Goal: Task Accomplishment & Management: Manage account settings

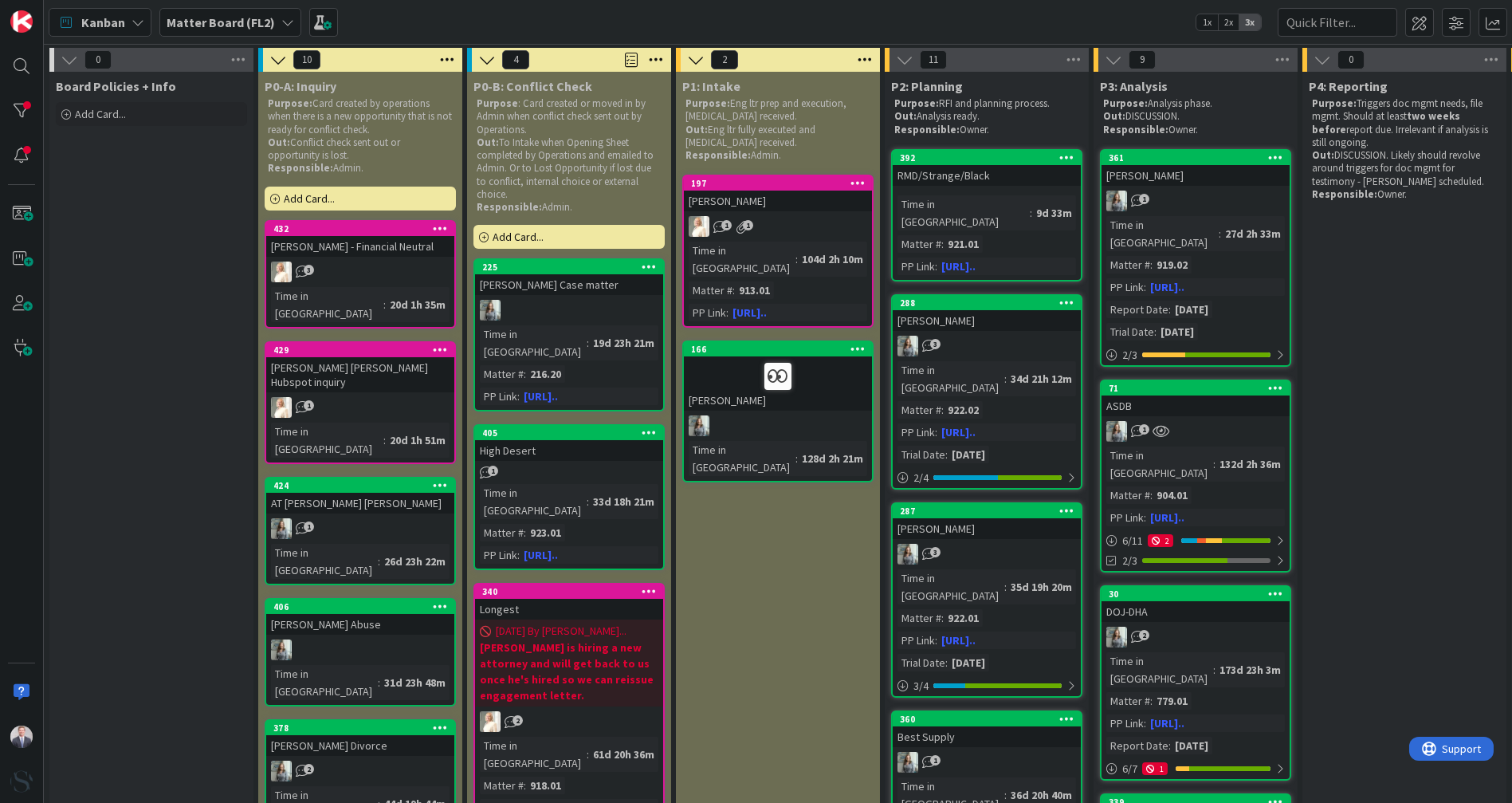
click at [642, 22] on div "Kanban Matter Board (FL2) 1x 2x 3x" at bounding box center [779, 22] width 1469 height 44
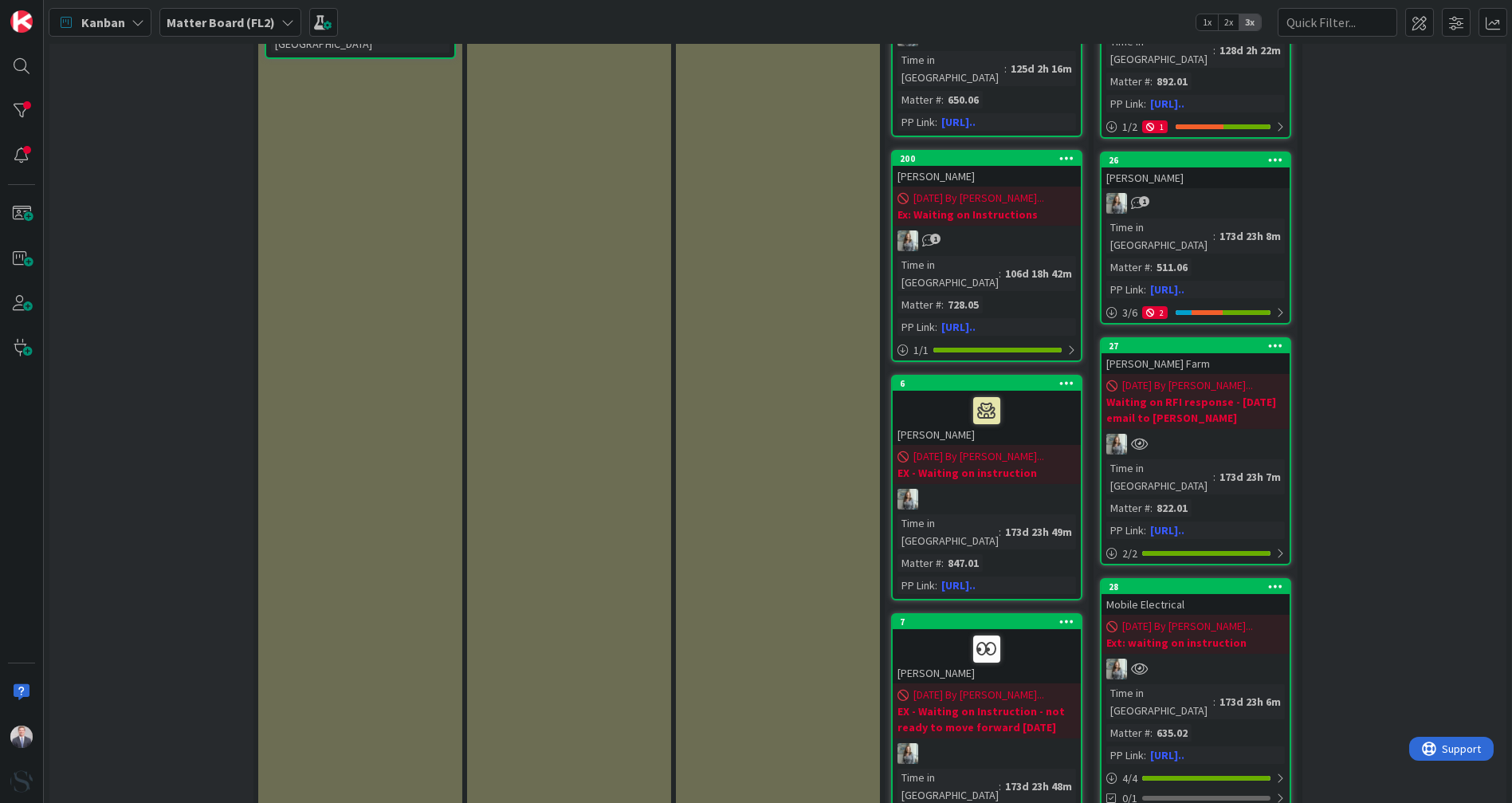
scroll to position [1318, 0]
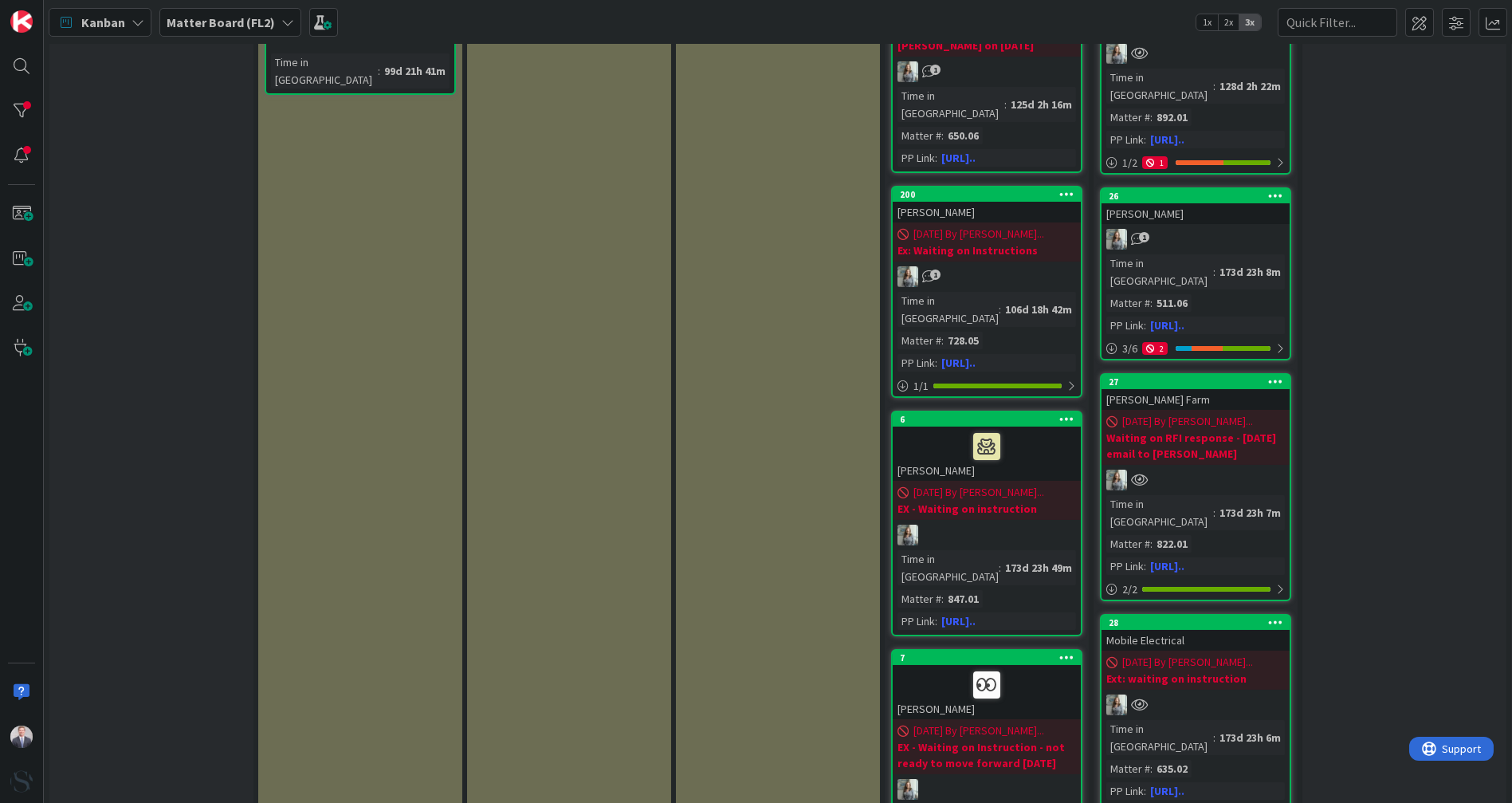
click at [1257, 373] on link "27 [PERSON_NAME] Farm [DATE] By [PERSON_NAME]... Waiting on RFI response - [DAT…" at bounding box center [1196, 486] width 192 height 228
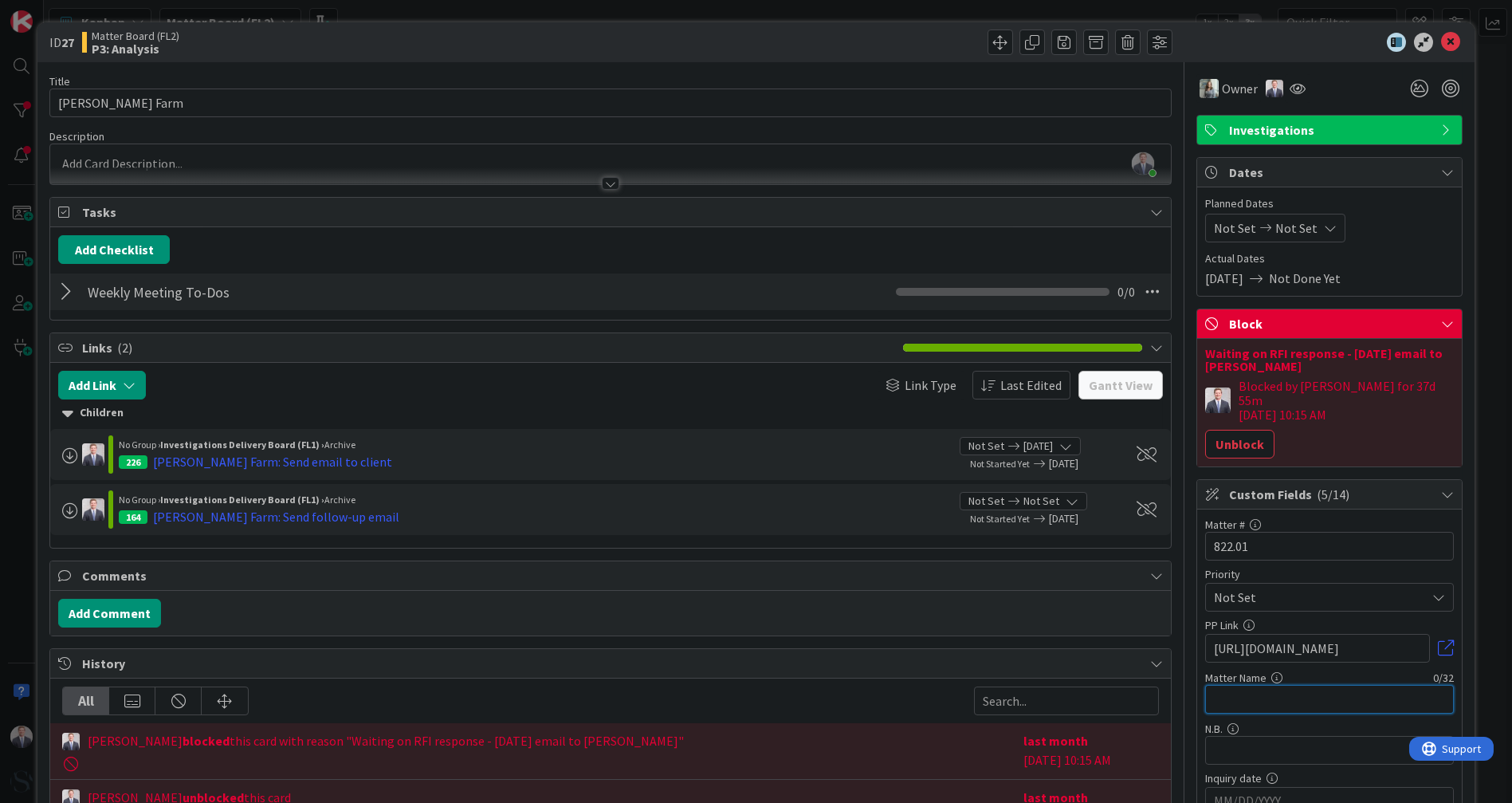
click at [1253, 685] on input "text" at bounding box center [1329, 699] width 249 height 29
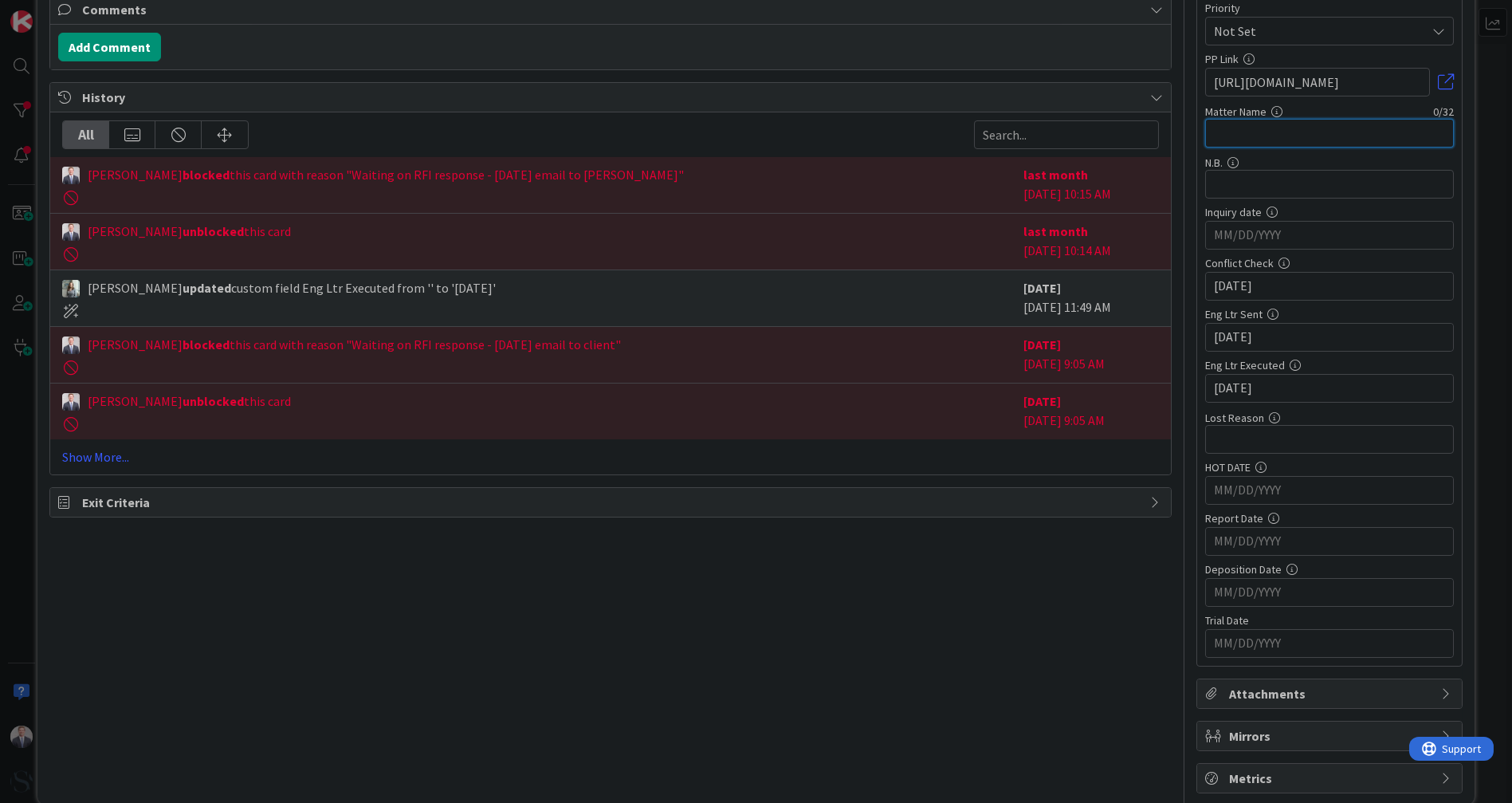
scroll to position [567, 0]
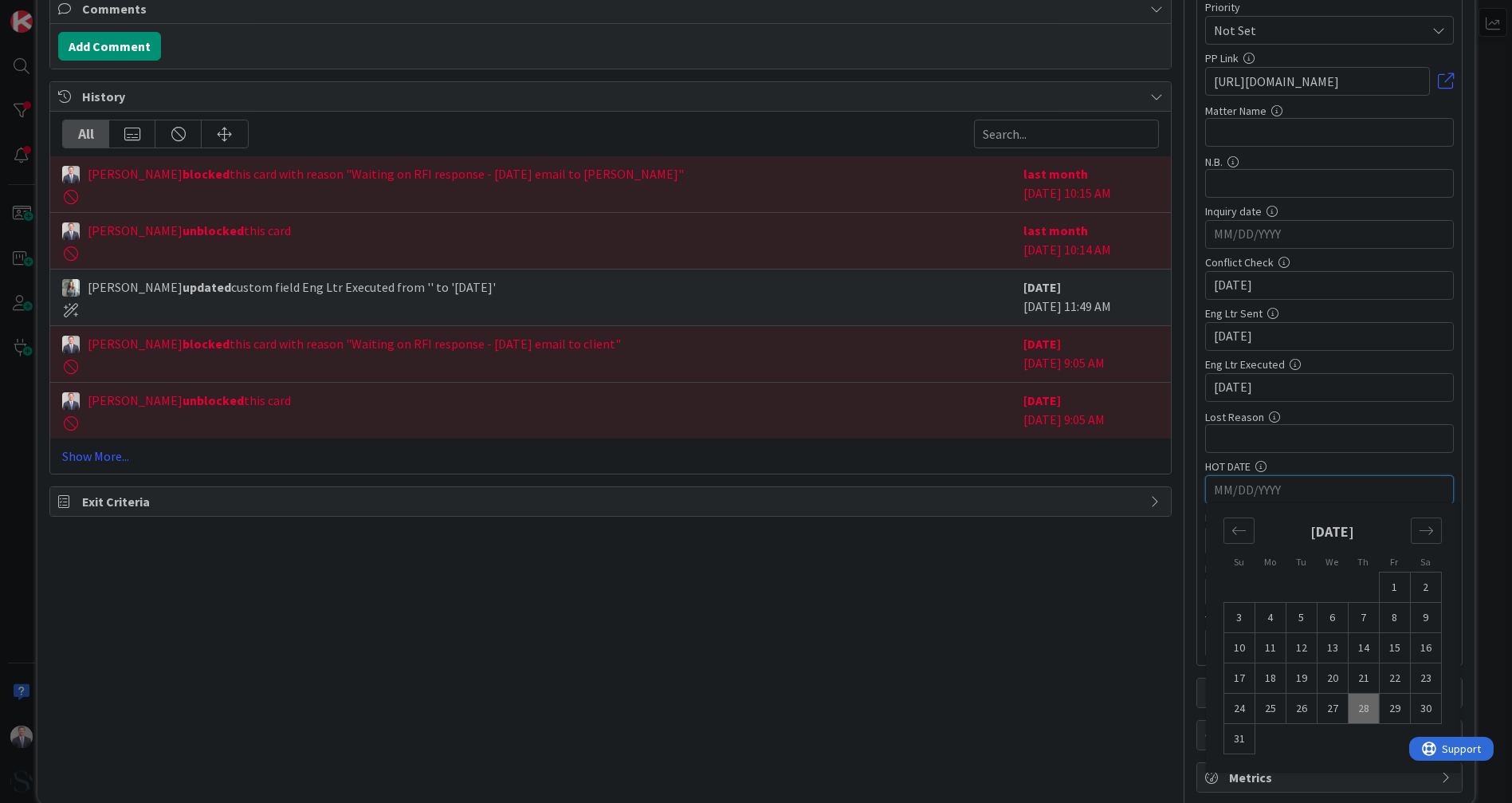
click at [1238, 476] on input "MM/DD/YYYY" at bounding box center [1330, 489] width 231 height 27
click at [1217, 425] on input "text" at bounding box center [1329, 439] width 249 height 29
click at [1221, 248] on input "MM/DD/YYYY" at bounding box center [1330, 234] width 231 height 27
type input "[DATE]"
click at [821, 579] on div "Title 13 / 128 [PERSON_NAME] Farm Description [PERSON_NAME] just joined Owner I…" at bounding box center [610, 144] width 1121 height 1297
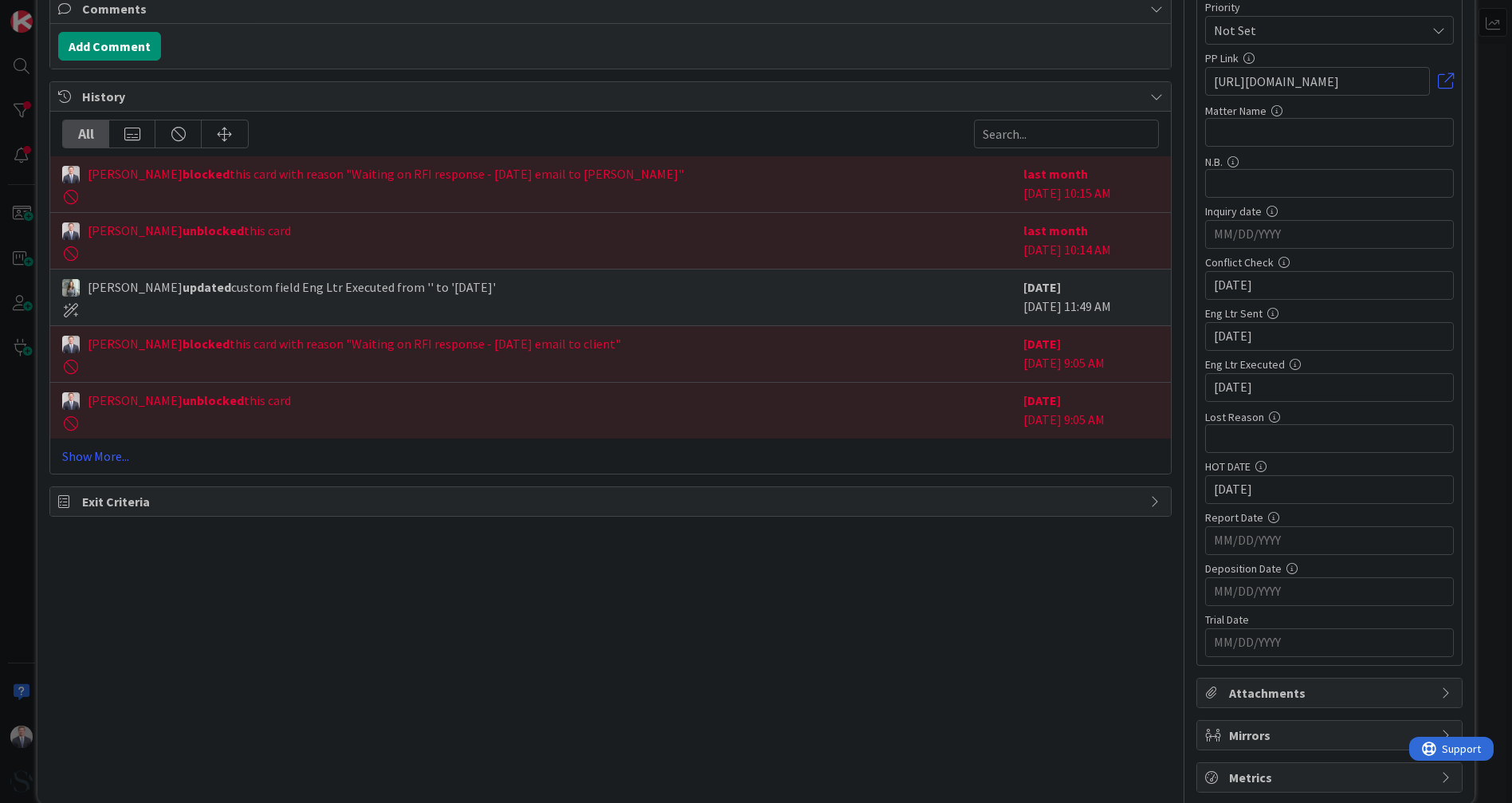
scroll to position [301, 0]
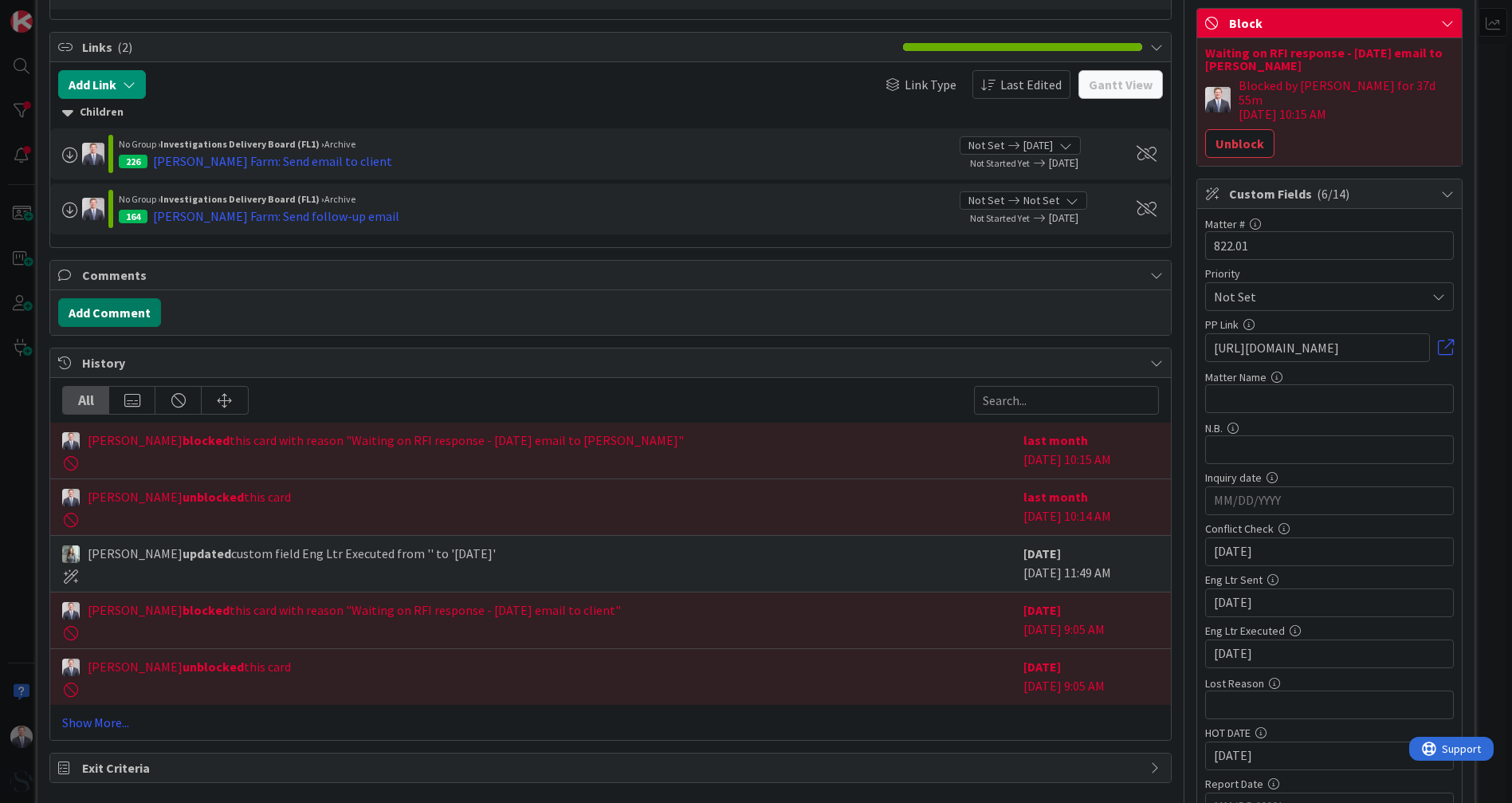
click at [141, 310] on button "Add Comment" at bounding box center [110, 312] width 103 height 29
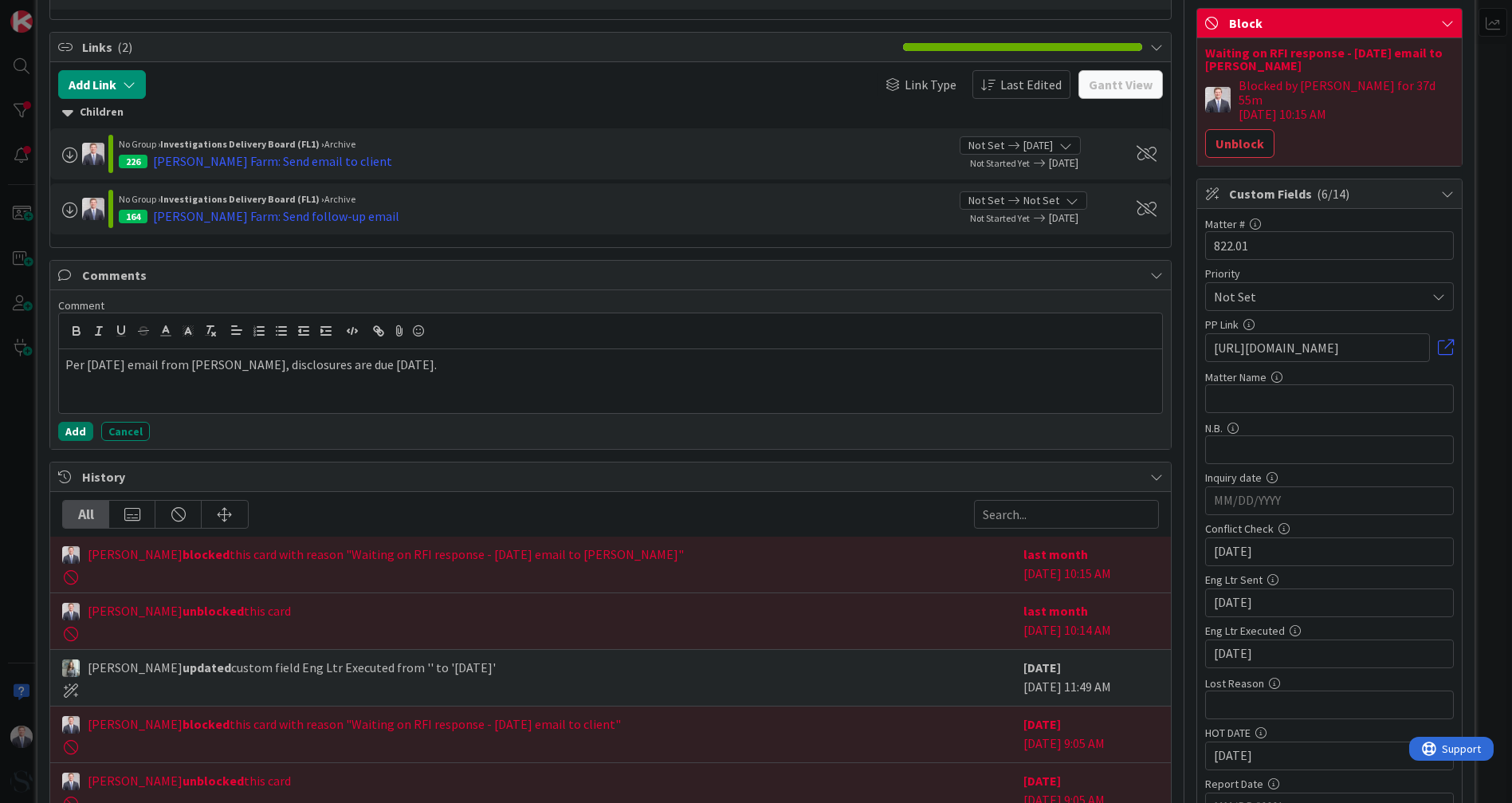
click at [72, 422] on button "Add" at bounding box center [75, 431] width 35 height 19
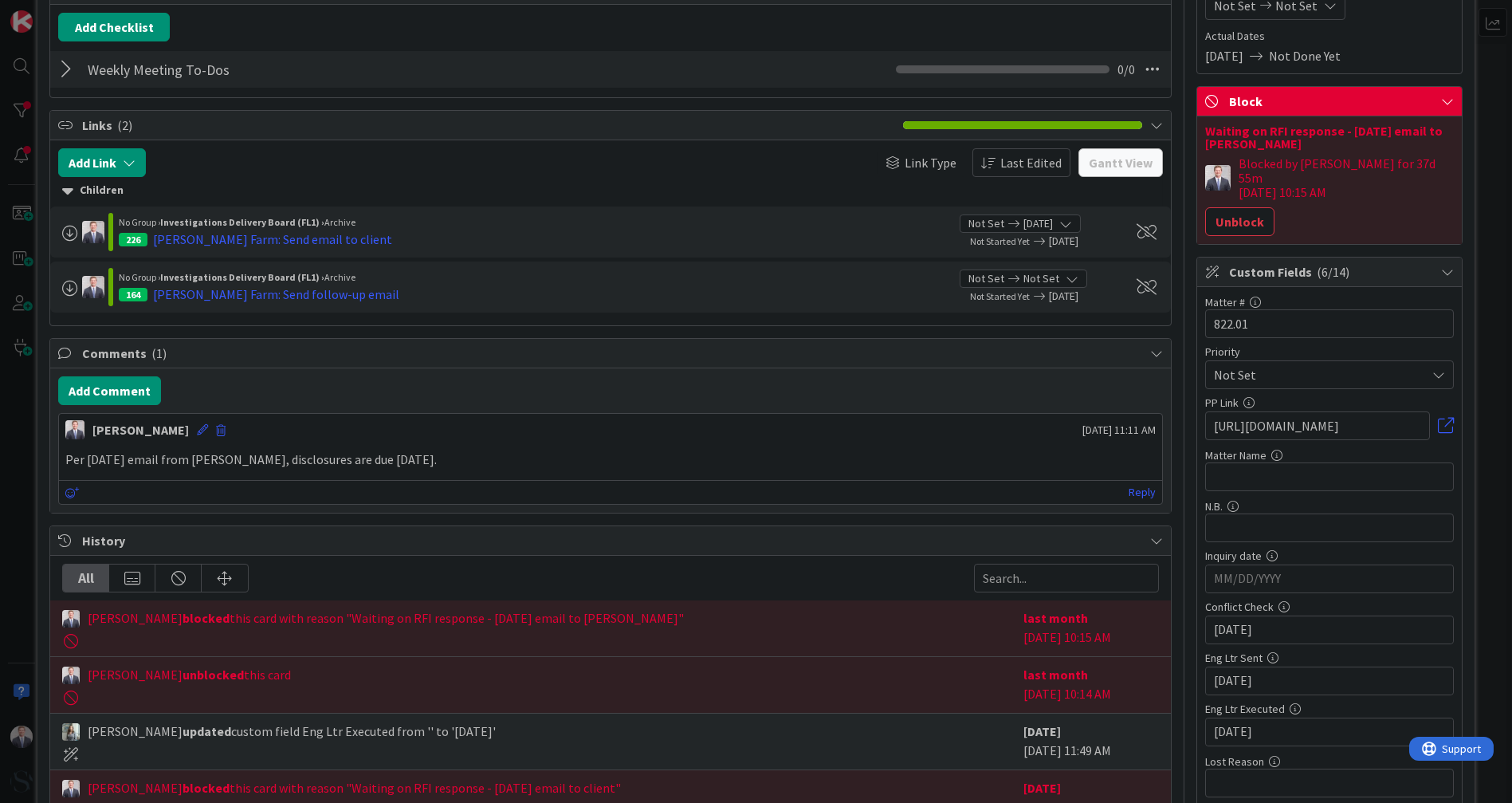
scroll to position [0, 0]
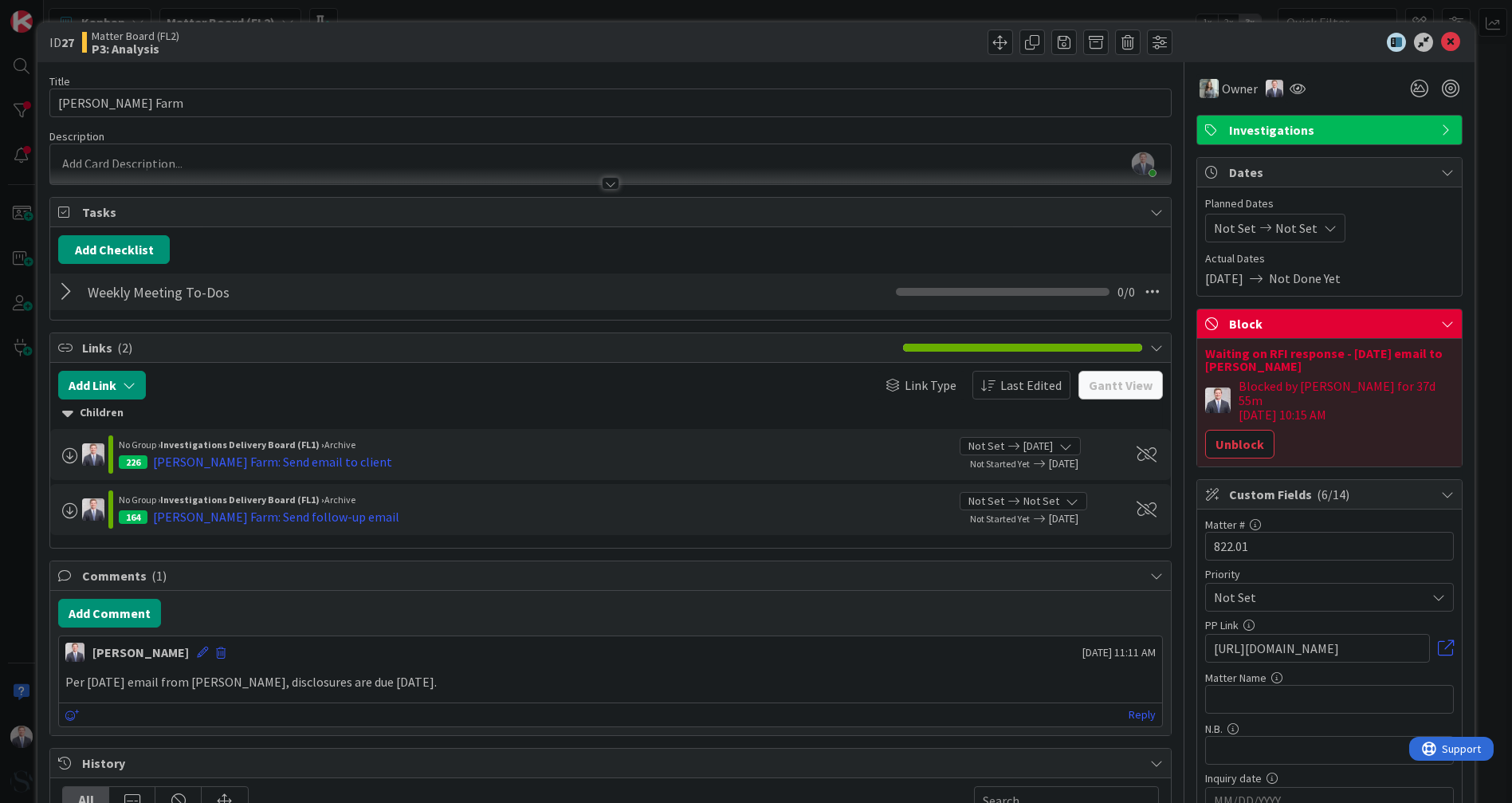
click at [1237, 432] on button "Unblock" at bounding box center [1240, 444] width 69 height 29
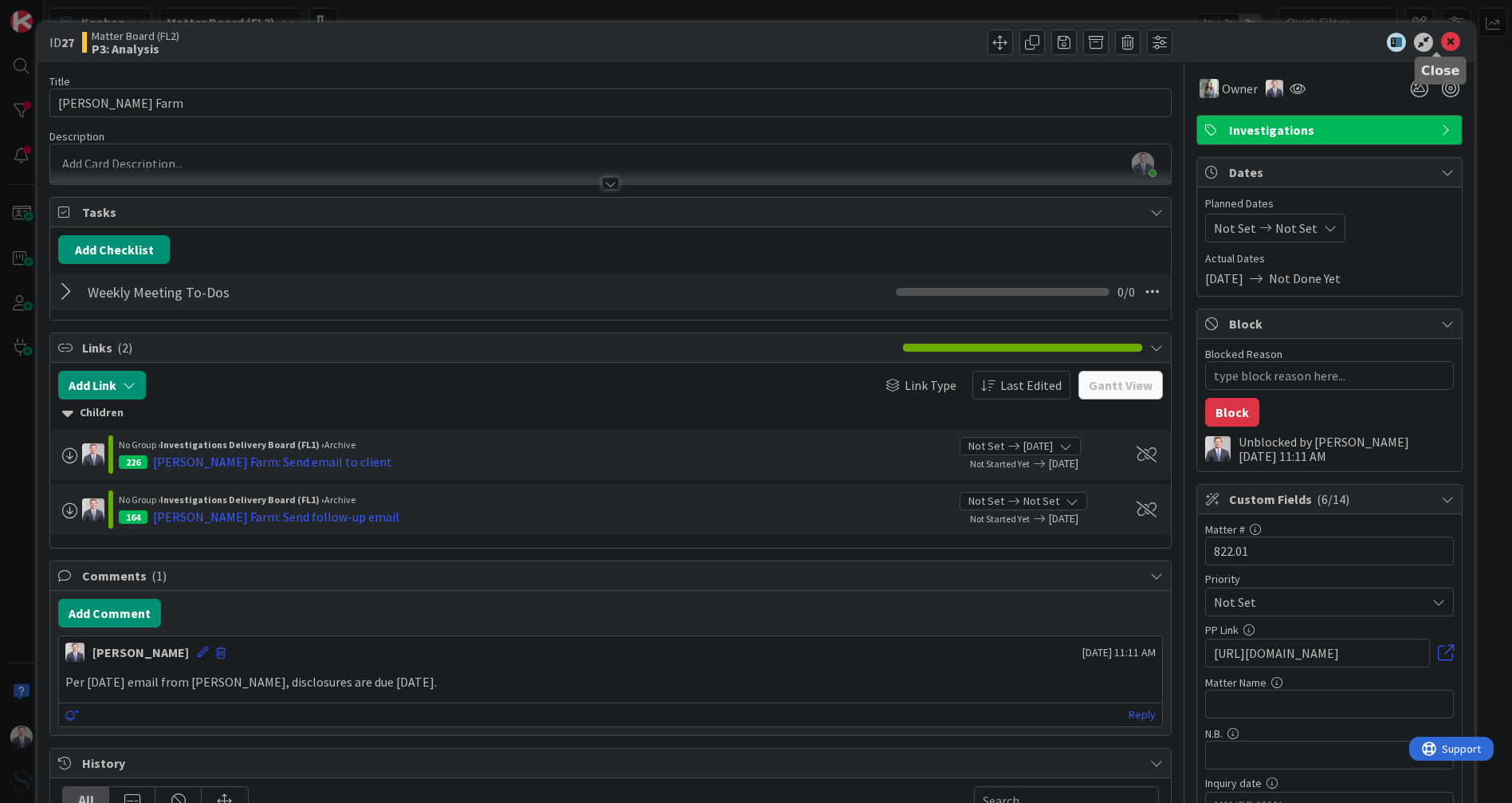
click at [1442, 45] on icon at bounding box center [1451, 42] width 19 height 19
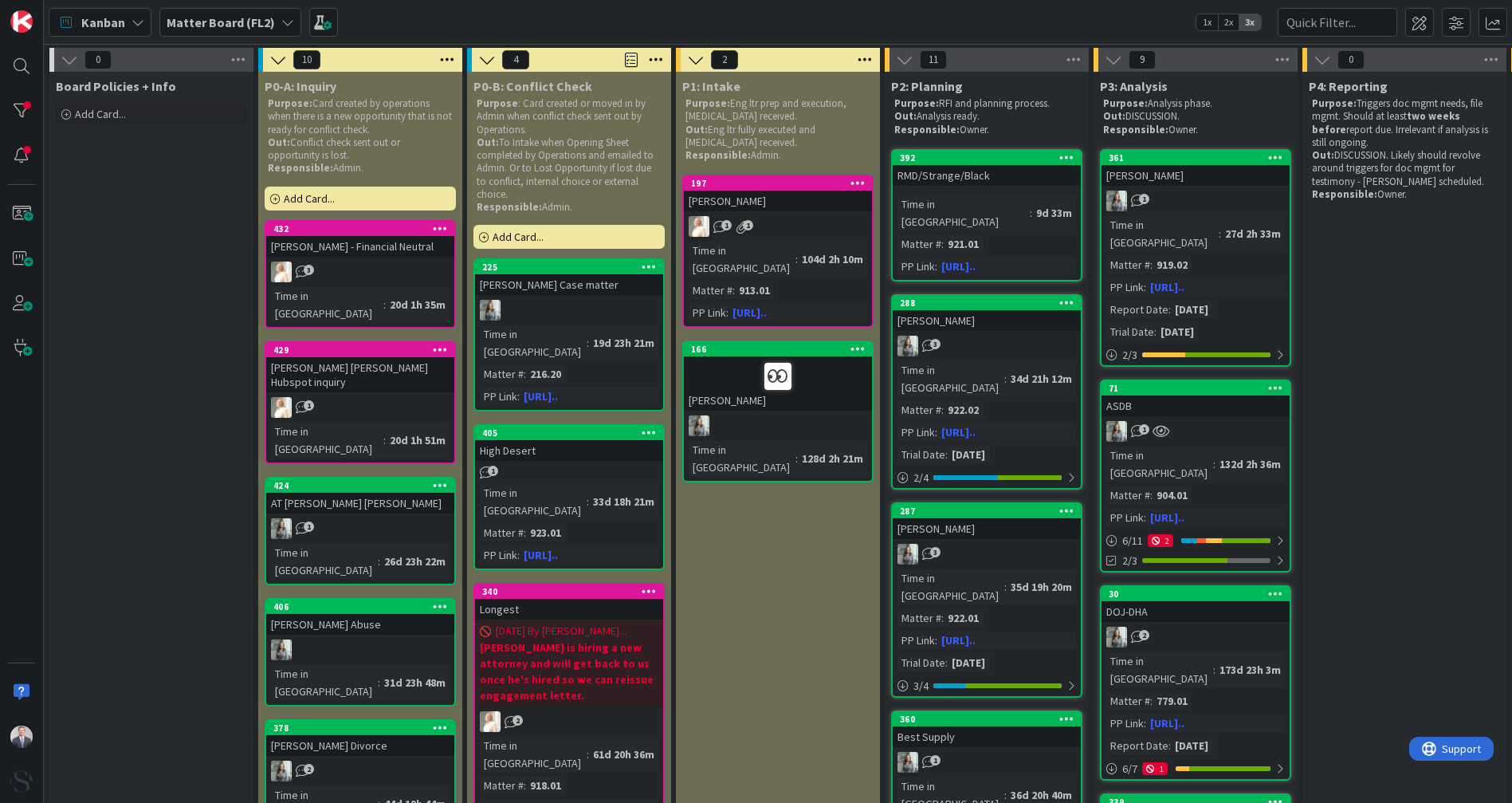
click at [229, 17] on b "Matter Board (FL2)" at bounding box center [220, 22] width 108 height 16
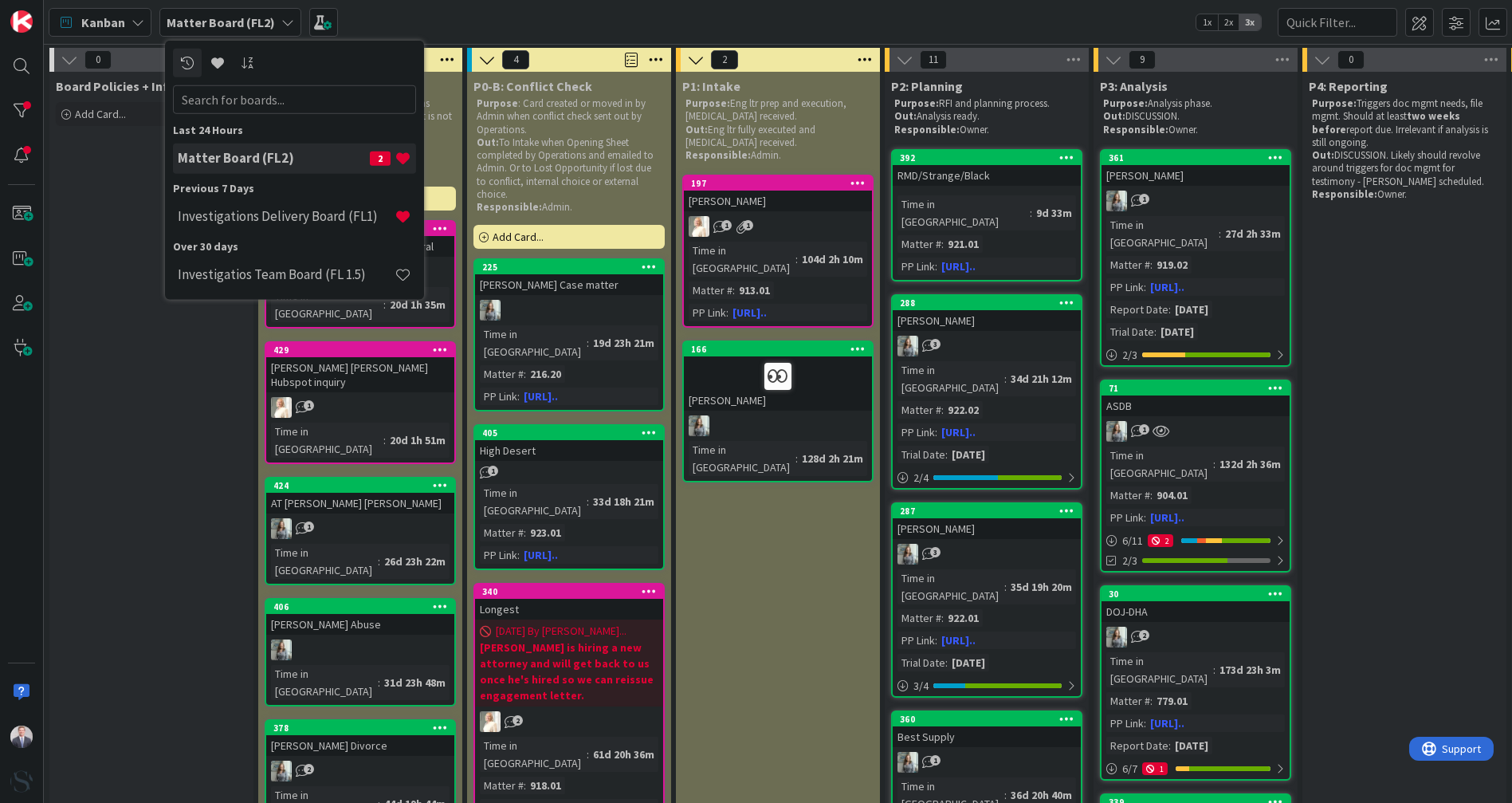
click at [203, 221] on h4 "Investigations Delivery Board (FL1)" at bounding box center [285, 216] width 217 height 16
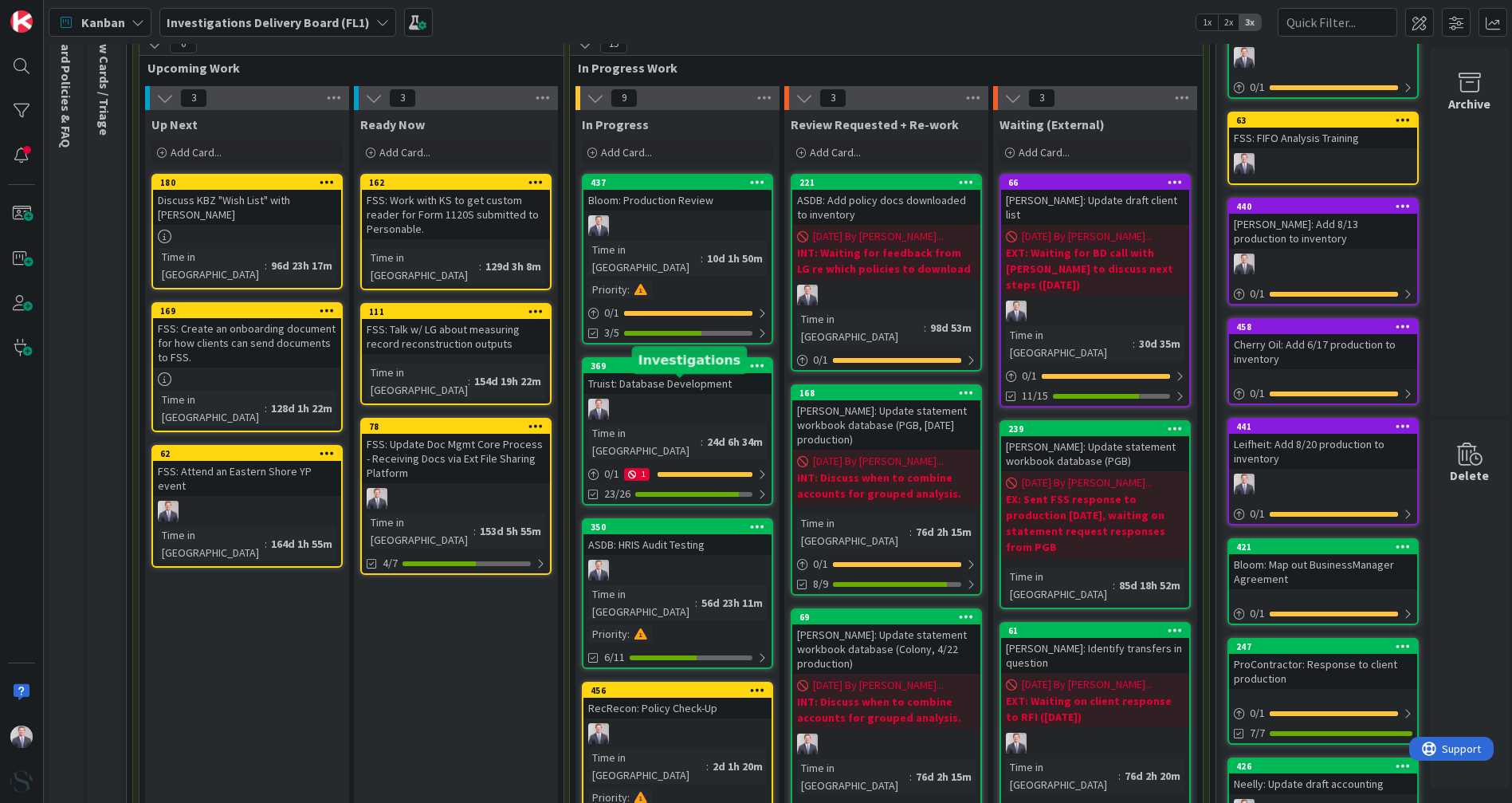
scroll to position [88, 0]
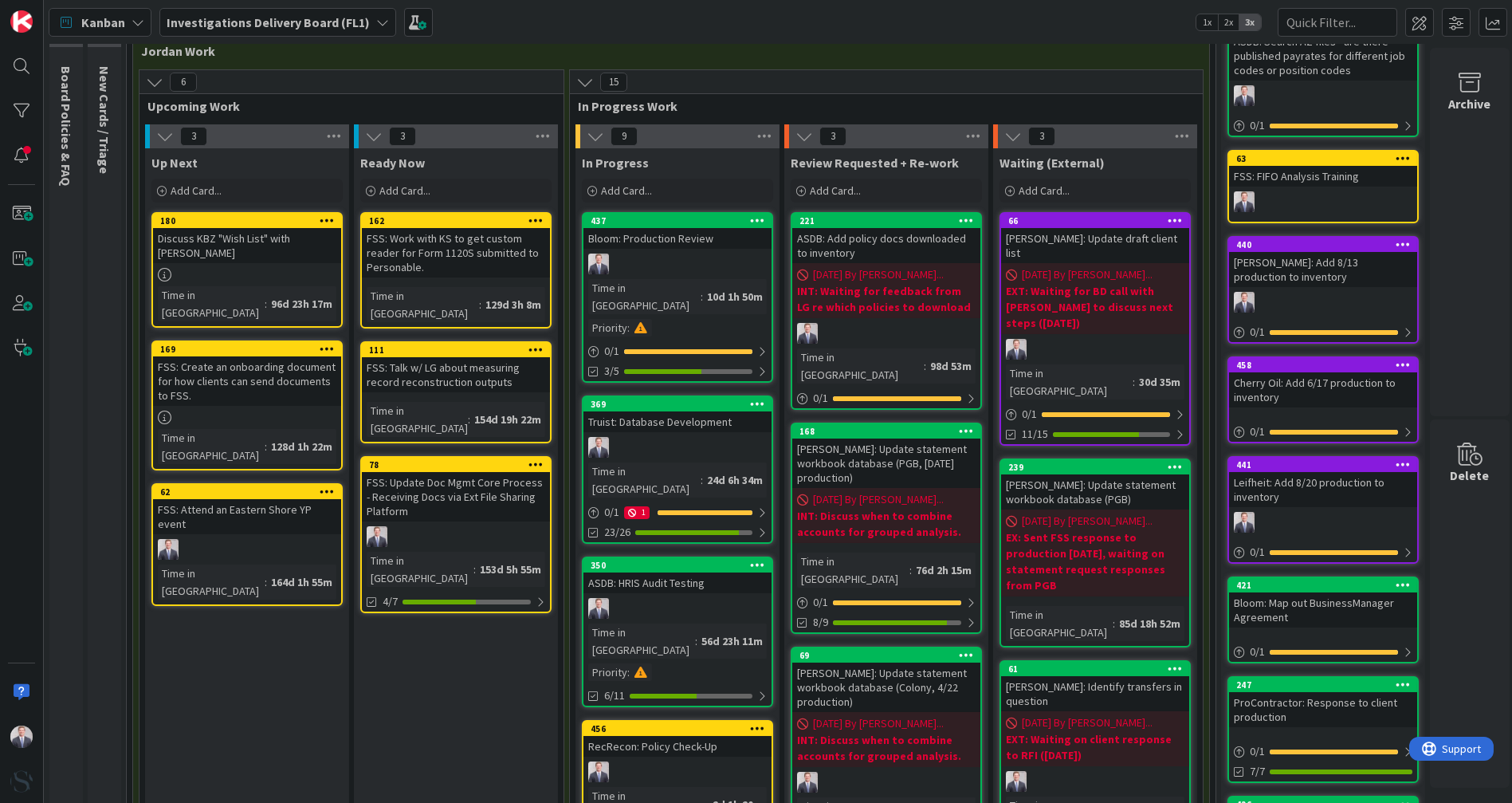
click at [628, 188] on span "Add Card..." at bounding box center [626, 190] width 51 height 14
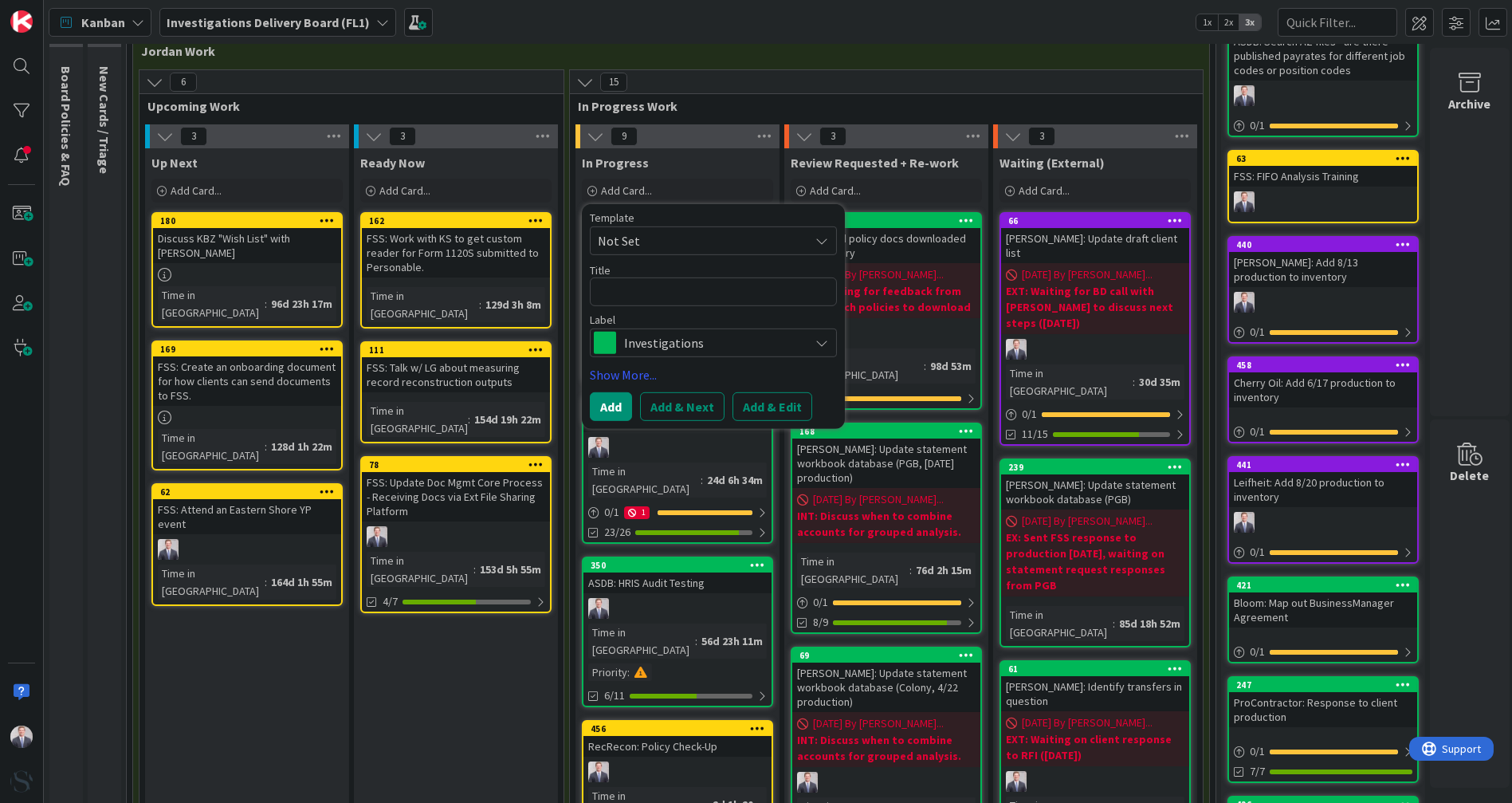
click at [630, 246] on span "Not Set" at bounding box center [698, 240] width 199 height 21
click at [626, 239] on span "Not Set" at bounding box center [698, 240] width 199 height 21
click at [629, 279] on textarea at bounding box center [713, 291] width 247 height 29
type textarea "x"
type textarea "M"
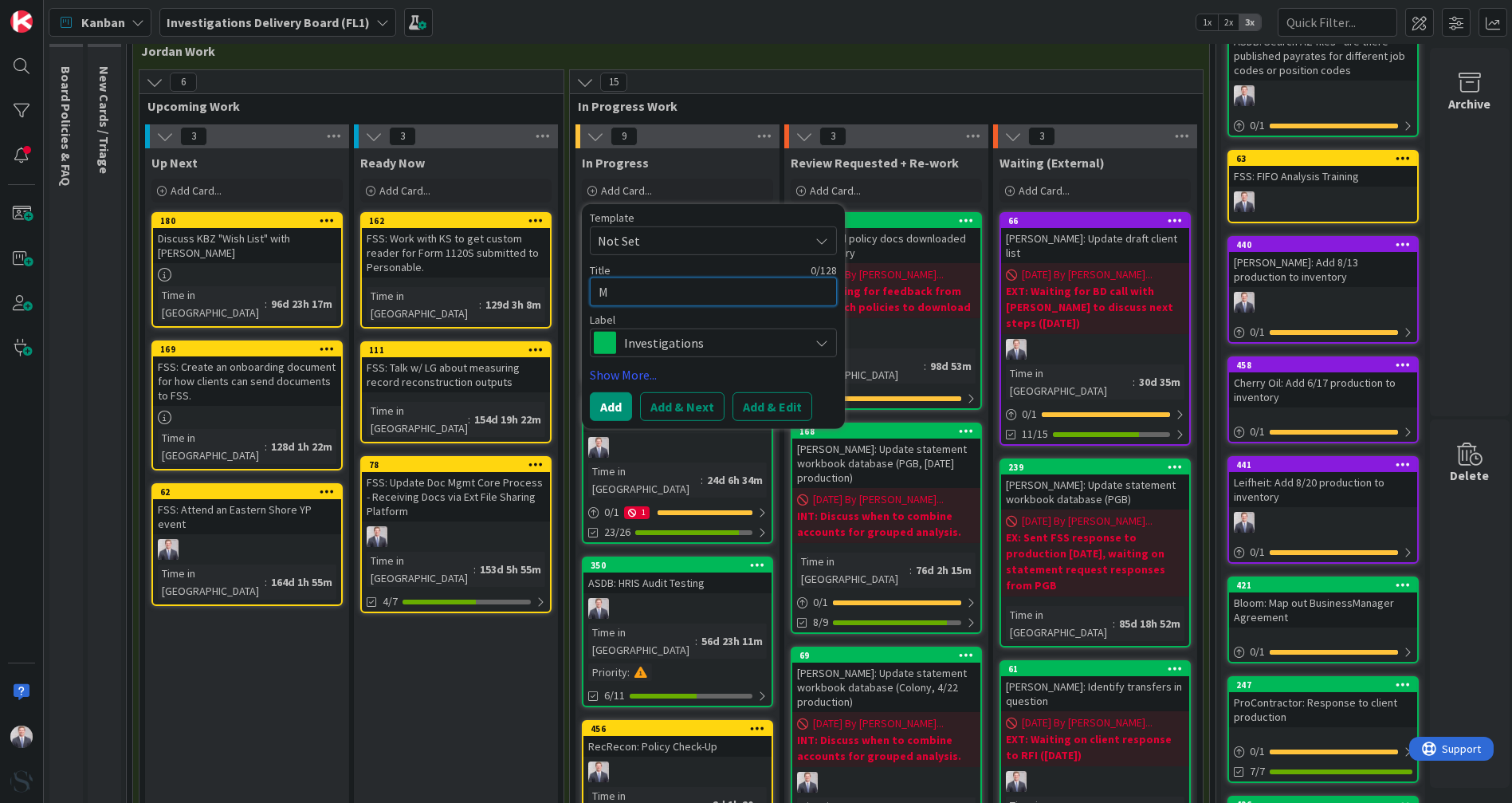
type textarea "x"
type textarea "Mi"
type textarea "x"
type textarea "Mit"
type textarea "x"
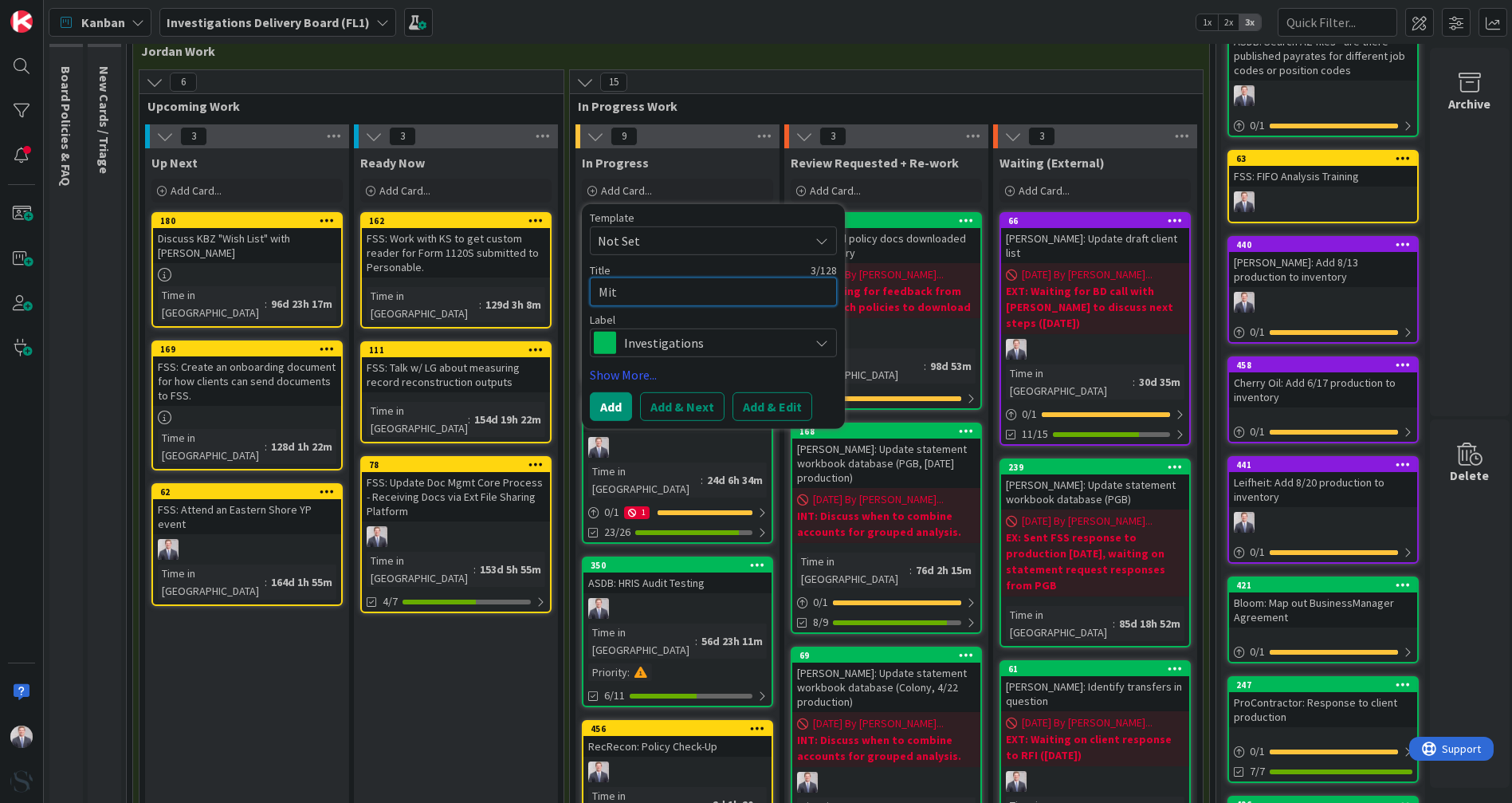
type textarea "Mitc"
type textarea "x"
type textarea "[PERSON_NAME]"
type textarea "x"
type textarea "Mitche"
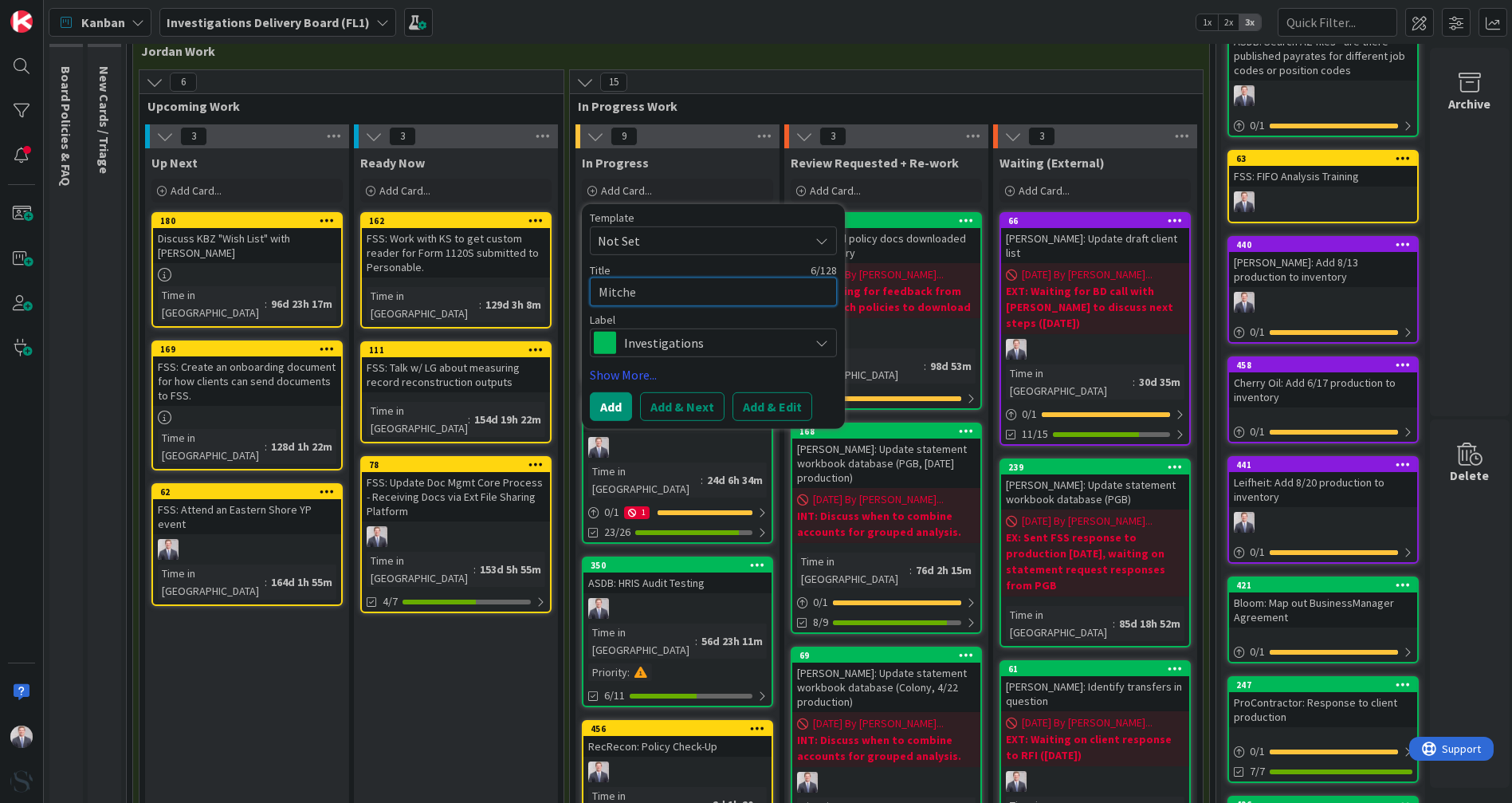
type textarea "x"
type textarea "[PERSON_NAME]"
type textarea "x"
type textarea "[PERSON_NAME]"
type textarea "x"
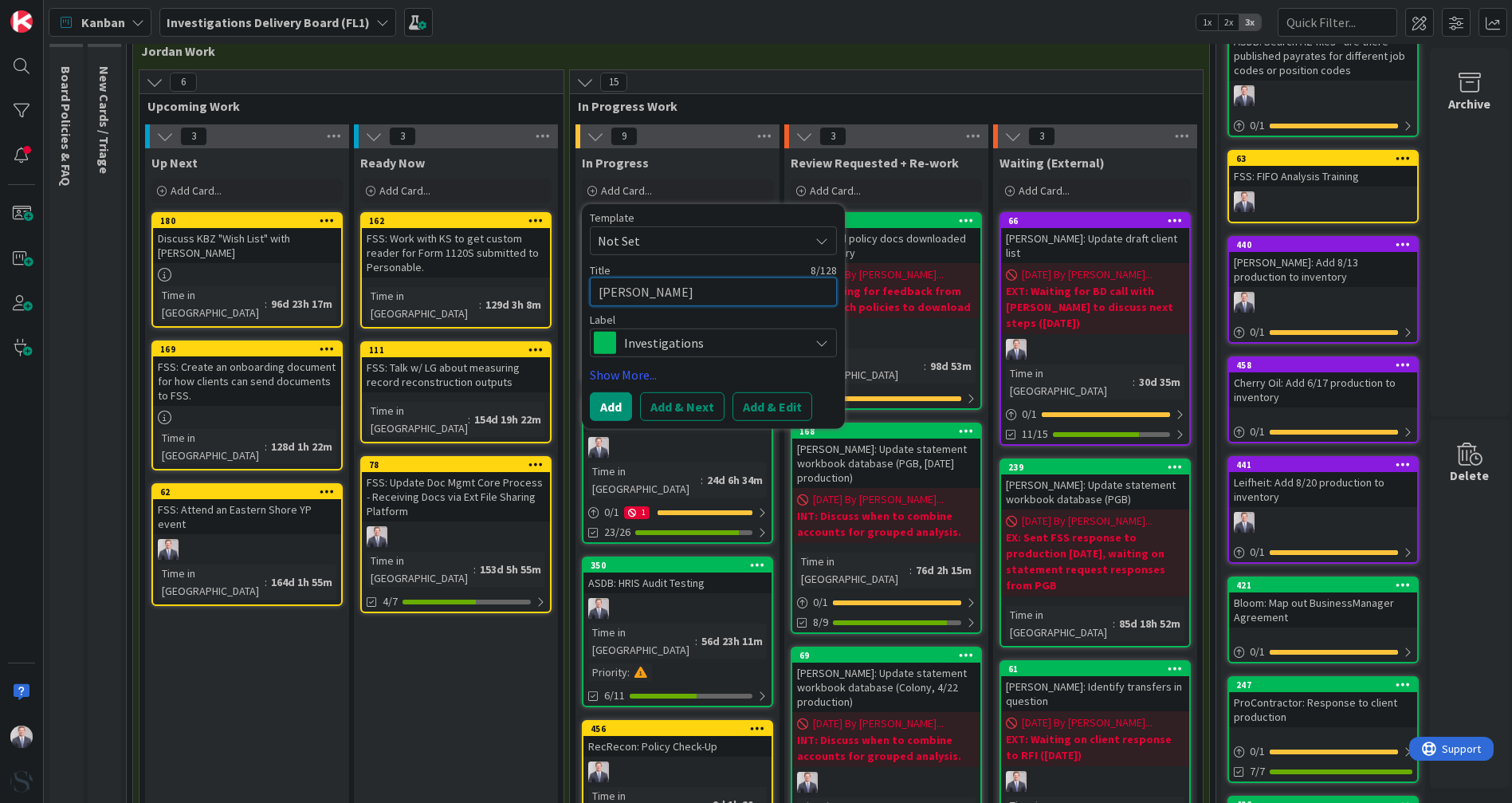
type textarea "[PERSON_NAME]"
type textarea "x"
type textarea "[PERSON_NAME]"
type textarea "x"
type textarea "[PERSON_NAME]"
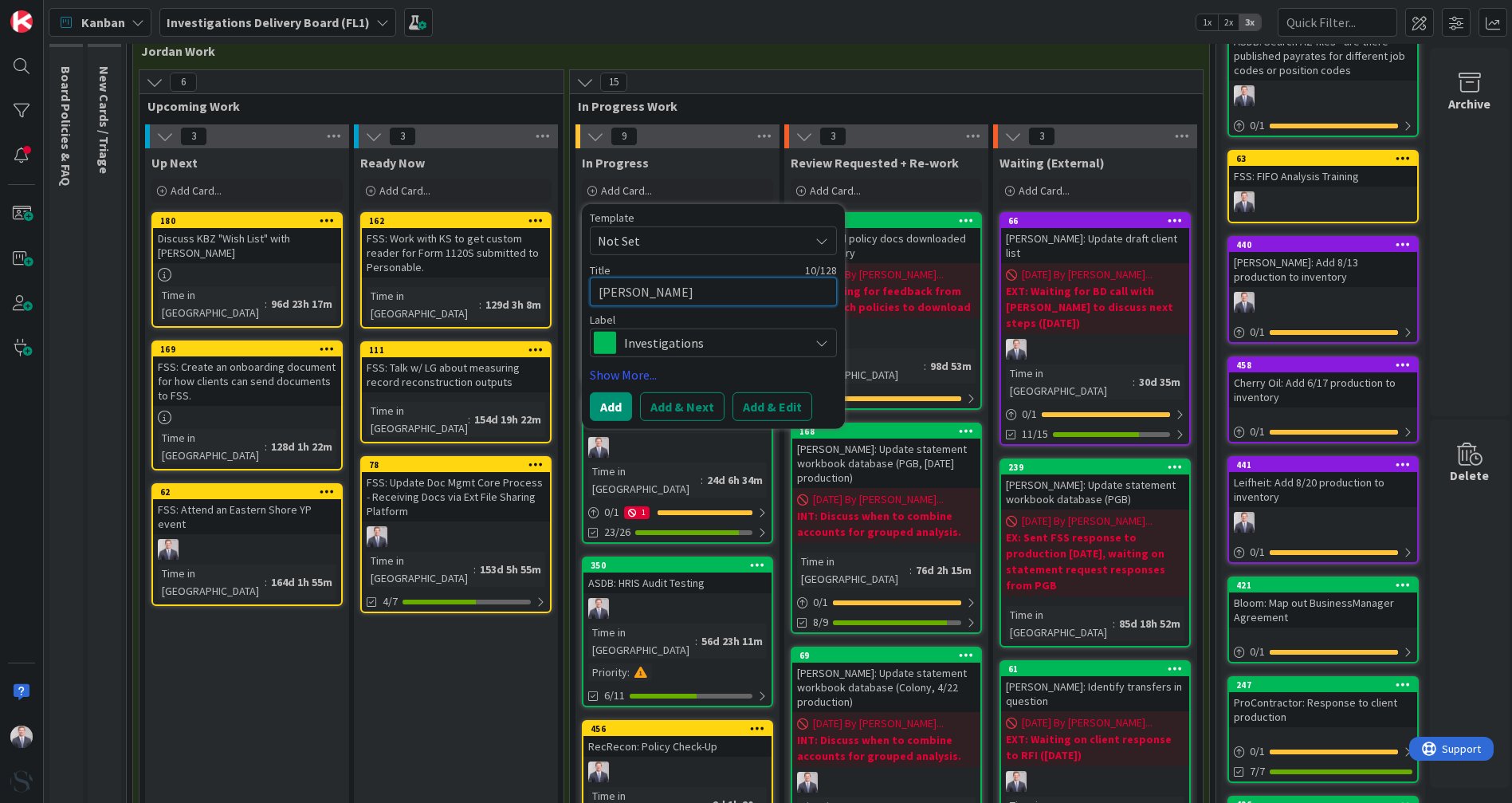
type textarea "x"
type textarea "[PERSON_NAME]"
type textarea "x"
type textarea "[PERSON_NAME] Farm"
type textarea "x"
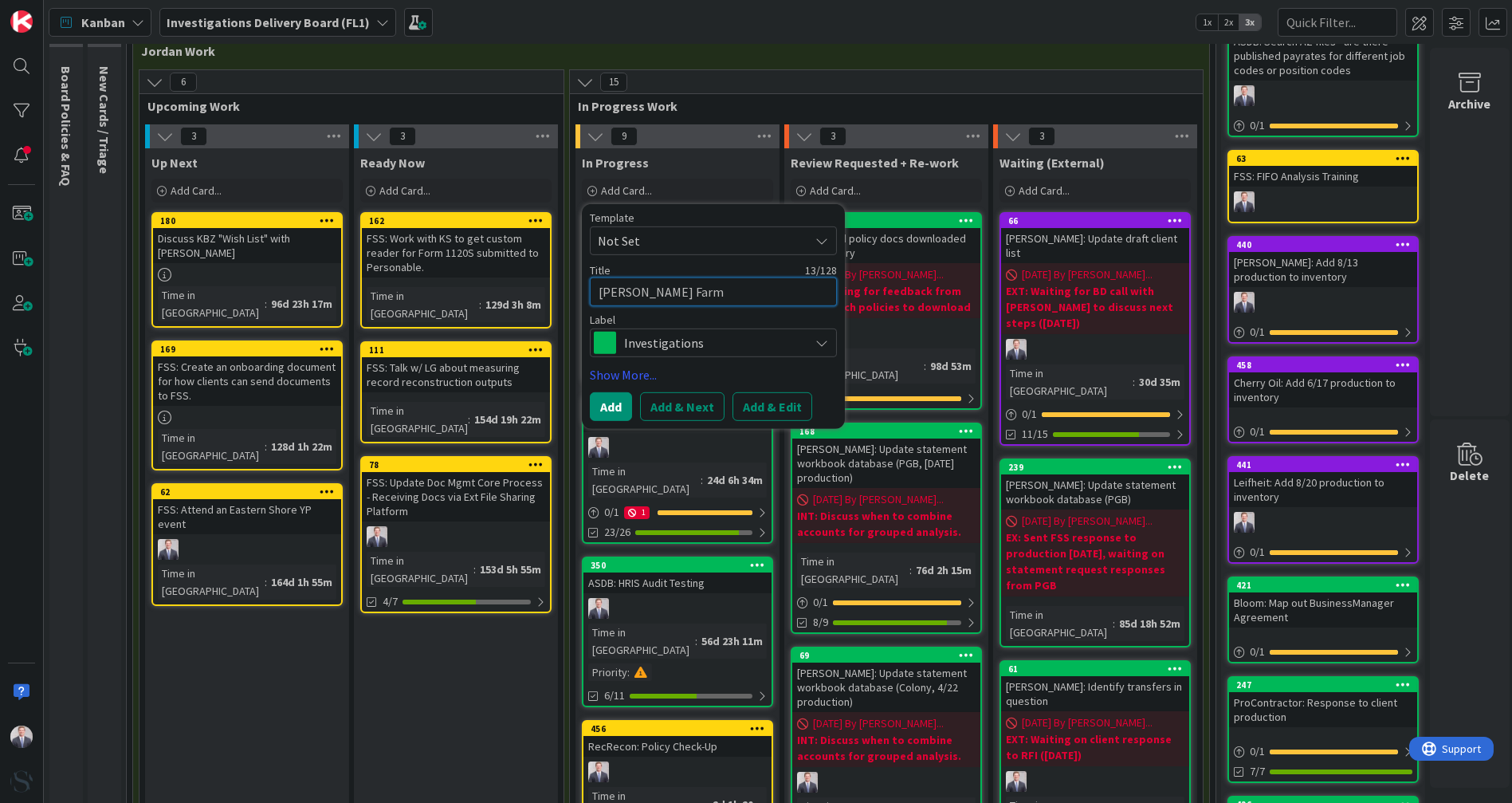
type textarea "[PERSON_NAME] Farm:"
type textarea "x"
type textarea "[PERSON_NAME] Farm:"
type textarea "x"
type textarea "[PERSON_NAME] Farm: T"
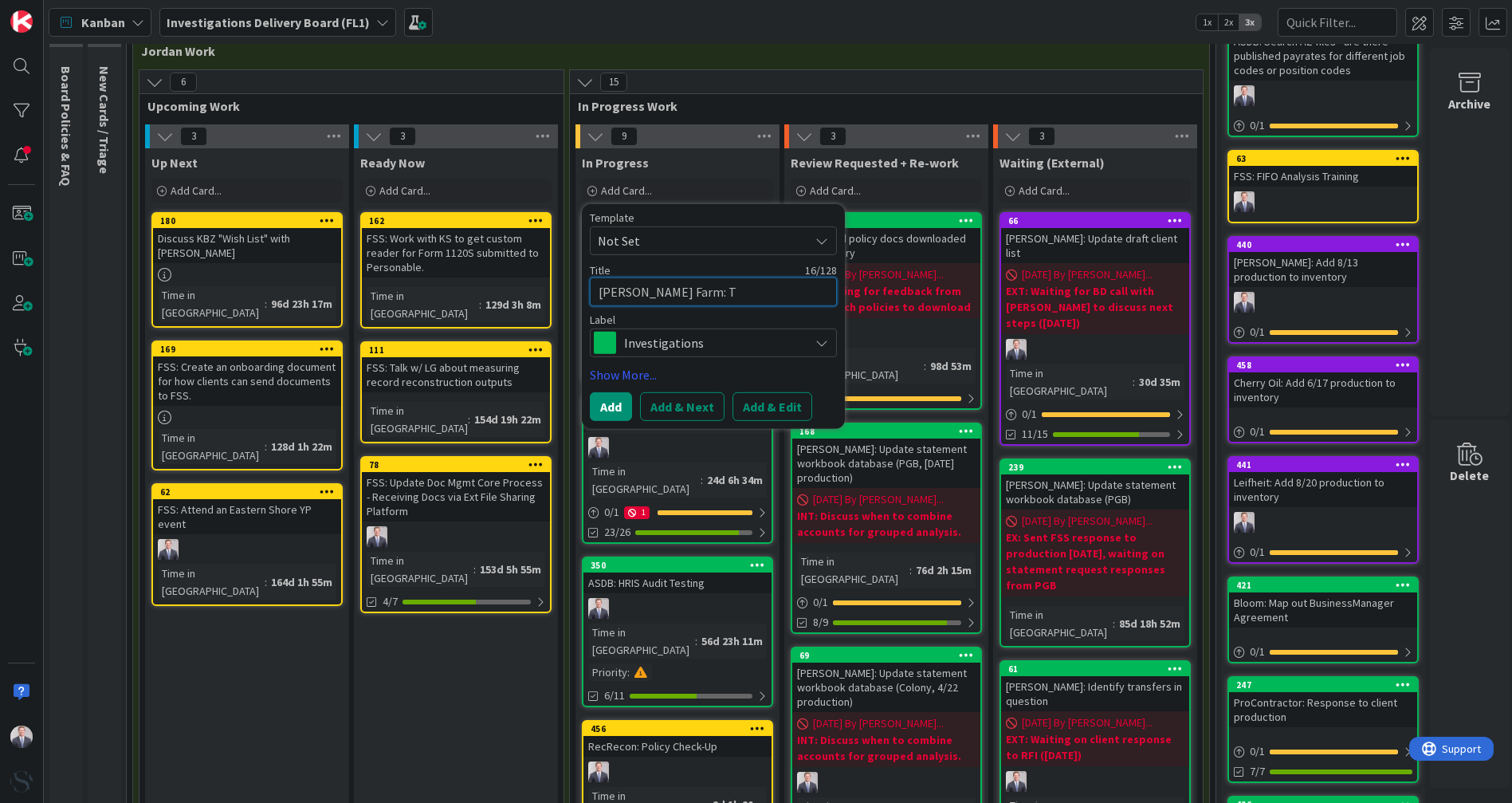
type textarea "x"
type textarea "[PERSON_NAME] Farm: Tr"
type textarea "x"
type textarea "[PERSON_NAME] Farm: T"
type textarea "x"
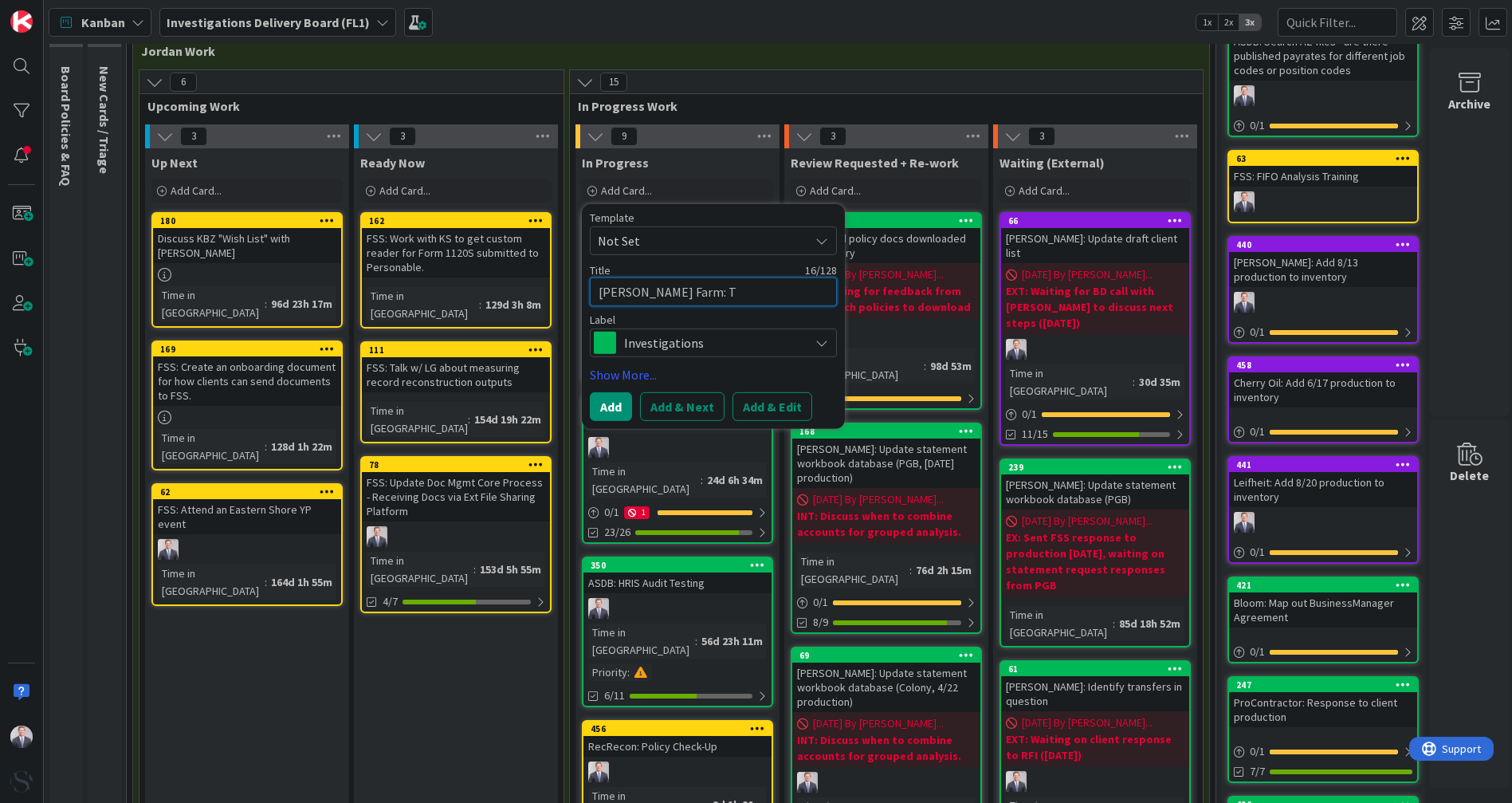
type textarea "[PERSON_NAME] Farm:"
type textarea "x"
type textarea "[PERSON_NAME] Farm: R"
type textarea "x"
type textarea "[PERSON_NAME] Farm: RF"
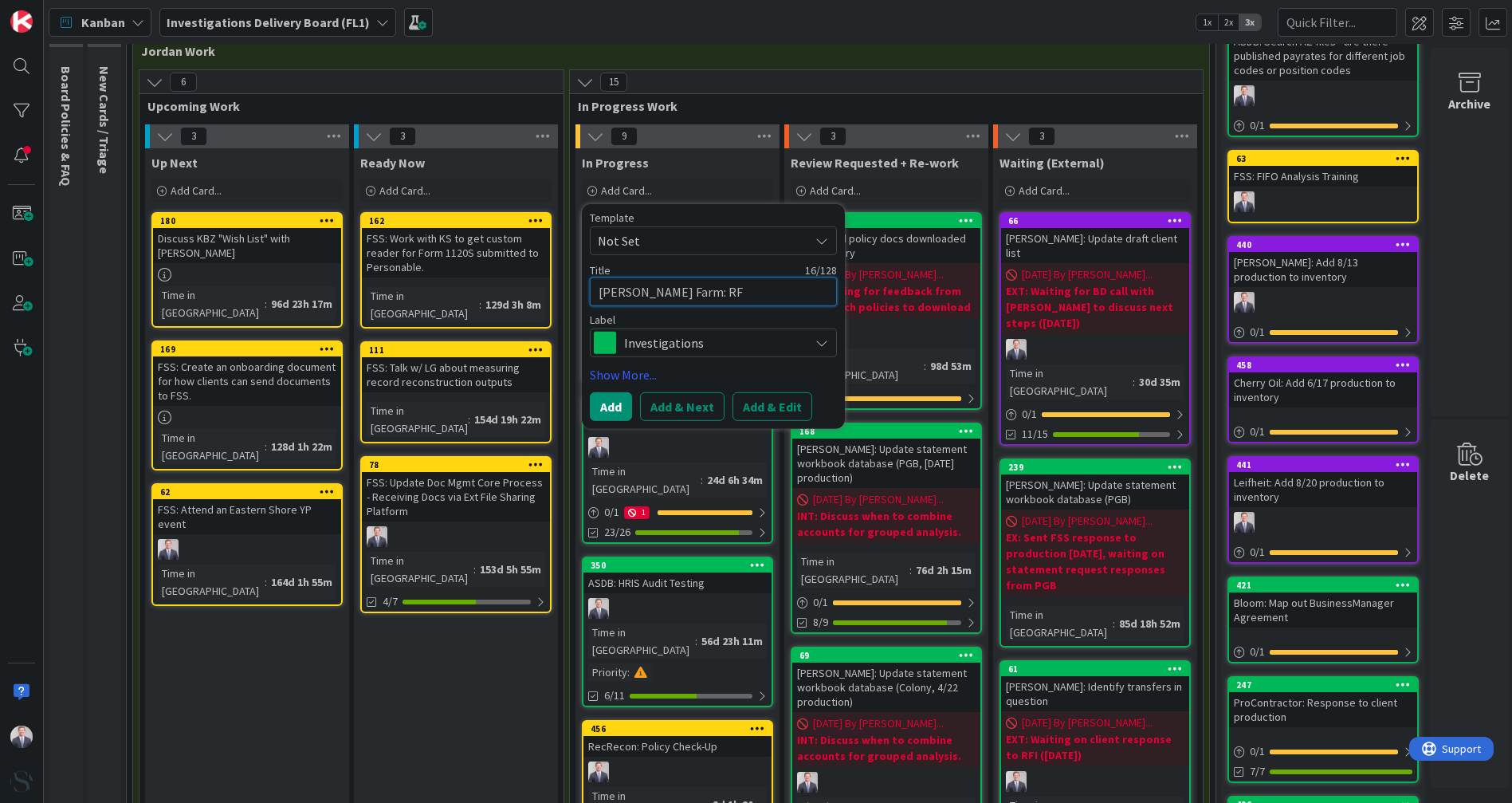
type textarea "x"
type textarea "[PERSON_NAME] Farm: RFI"
type textarea "x"
type textarea "[PERSON_NAME] Farm: RFI"
type textarea "x"
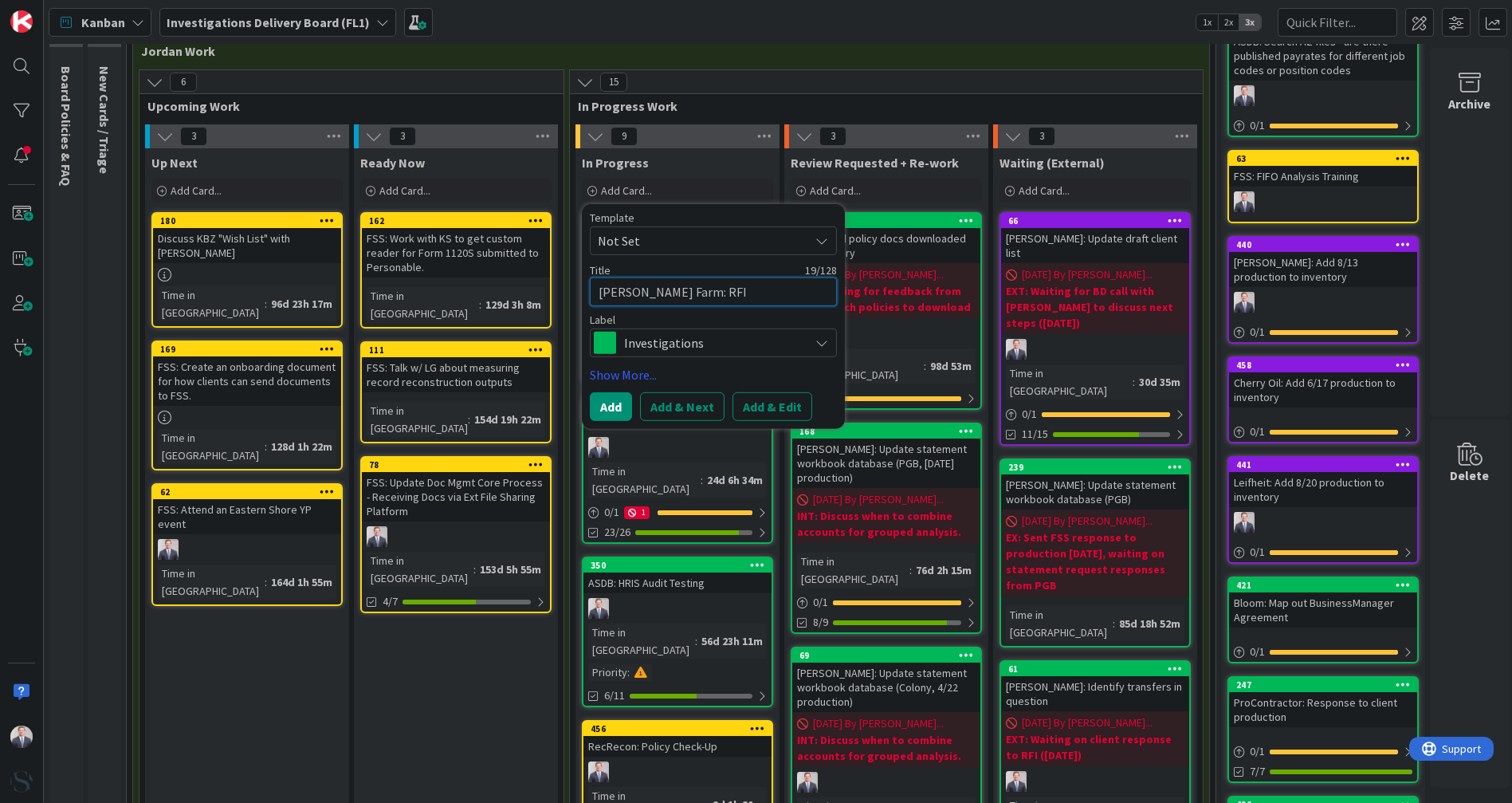
type textarea "[PERSON_NAME] Farm: RFI R"
type textarea "x"
type textarea "[PERSON_NAME] Farm: RFI Re"
type textarea "x"
type textarea "[PERSON_NAME] Farm: RFI Res"
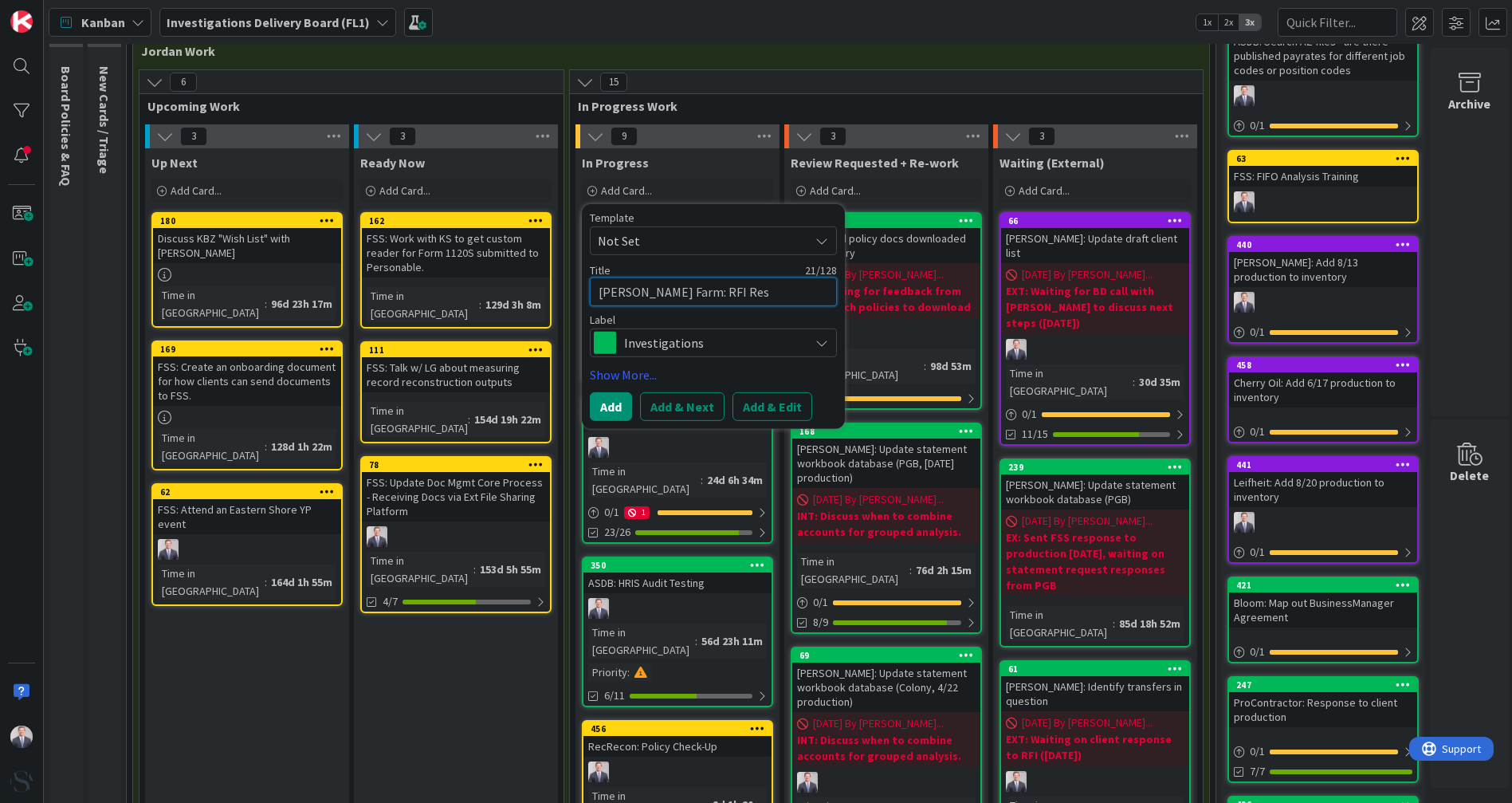
type textarea "x"
type textarea "[PERSON_NAME] Farm: RFI Resp"
type textarea "x"
type textarea "[PERSON_NAME] Farm: RFI Respo"
type textarea "x"
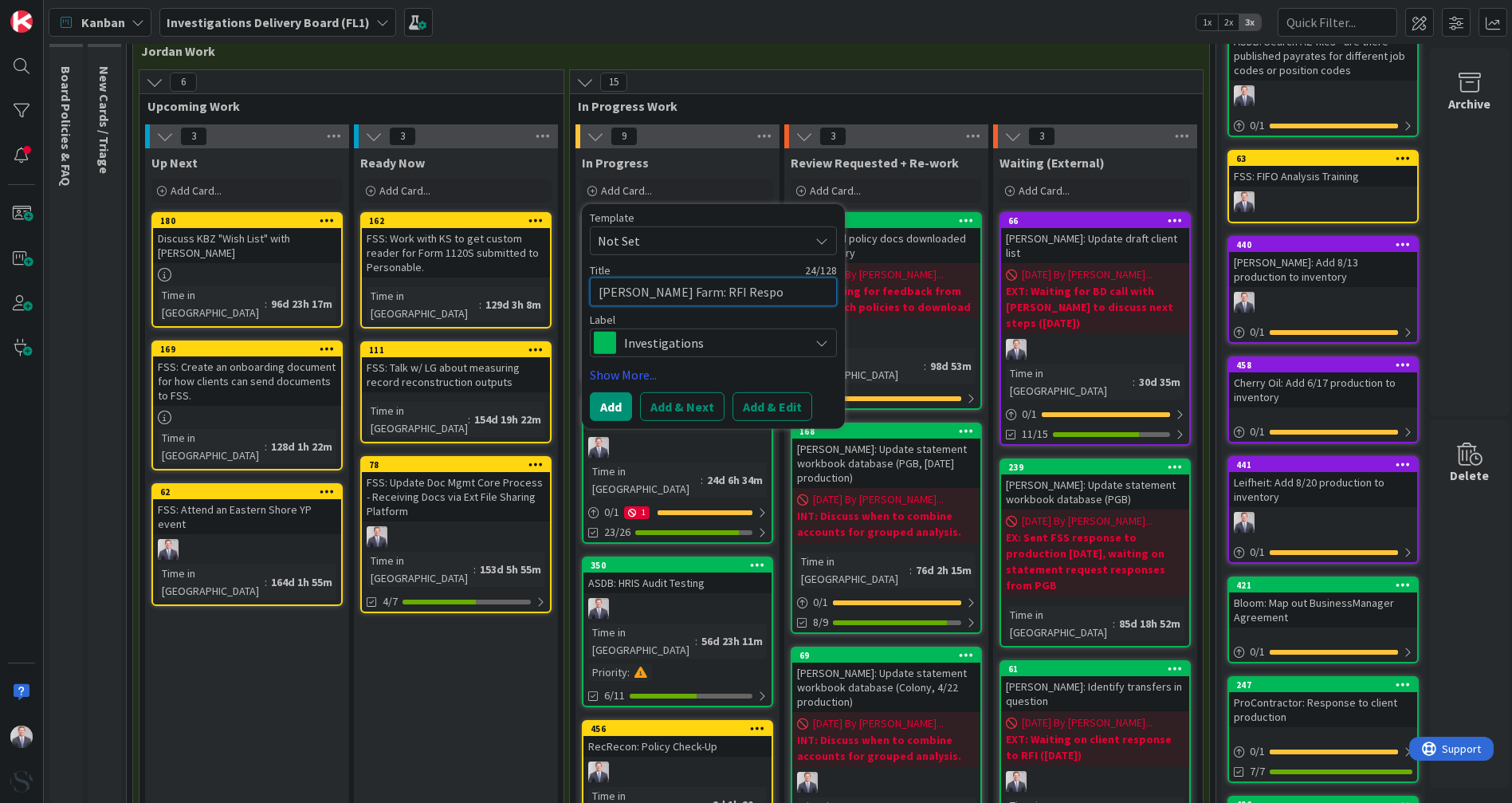
type textarea "[PERSON_NAME] Farm: RFI Respon"
type textarea "x"
type textarea "[PERSON_NAME] Farm: RFI Respons"
type textarea "x"
type textarea "[PERSON_NAME] Farm: RFI Response"
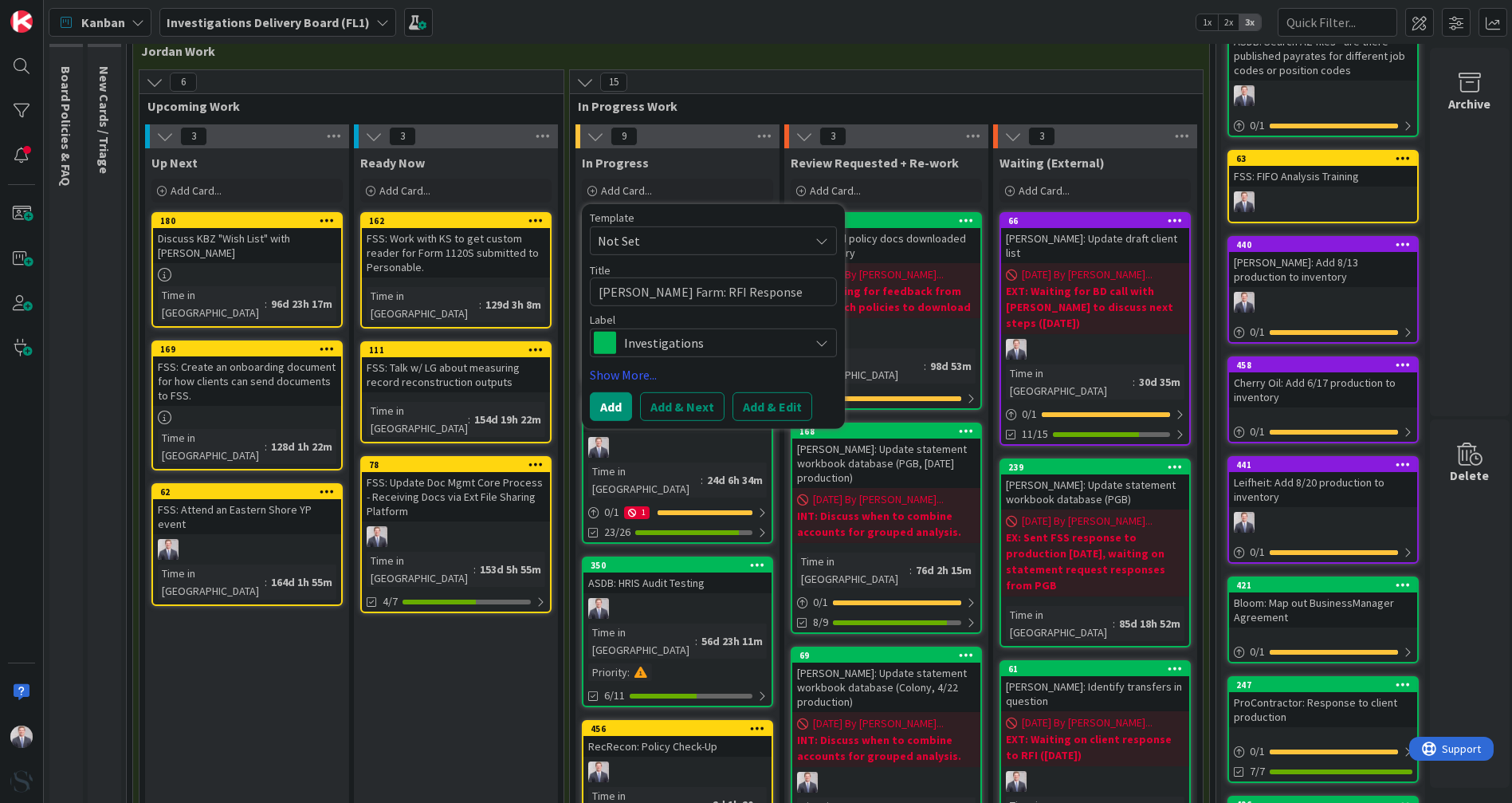
click at [643, 365] on link "Show More..." at bounding box center [713, 375] width 247 height 19
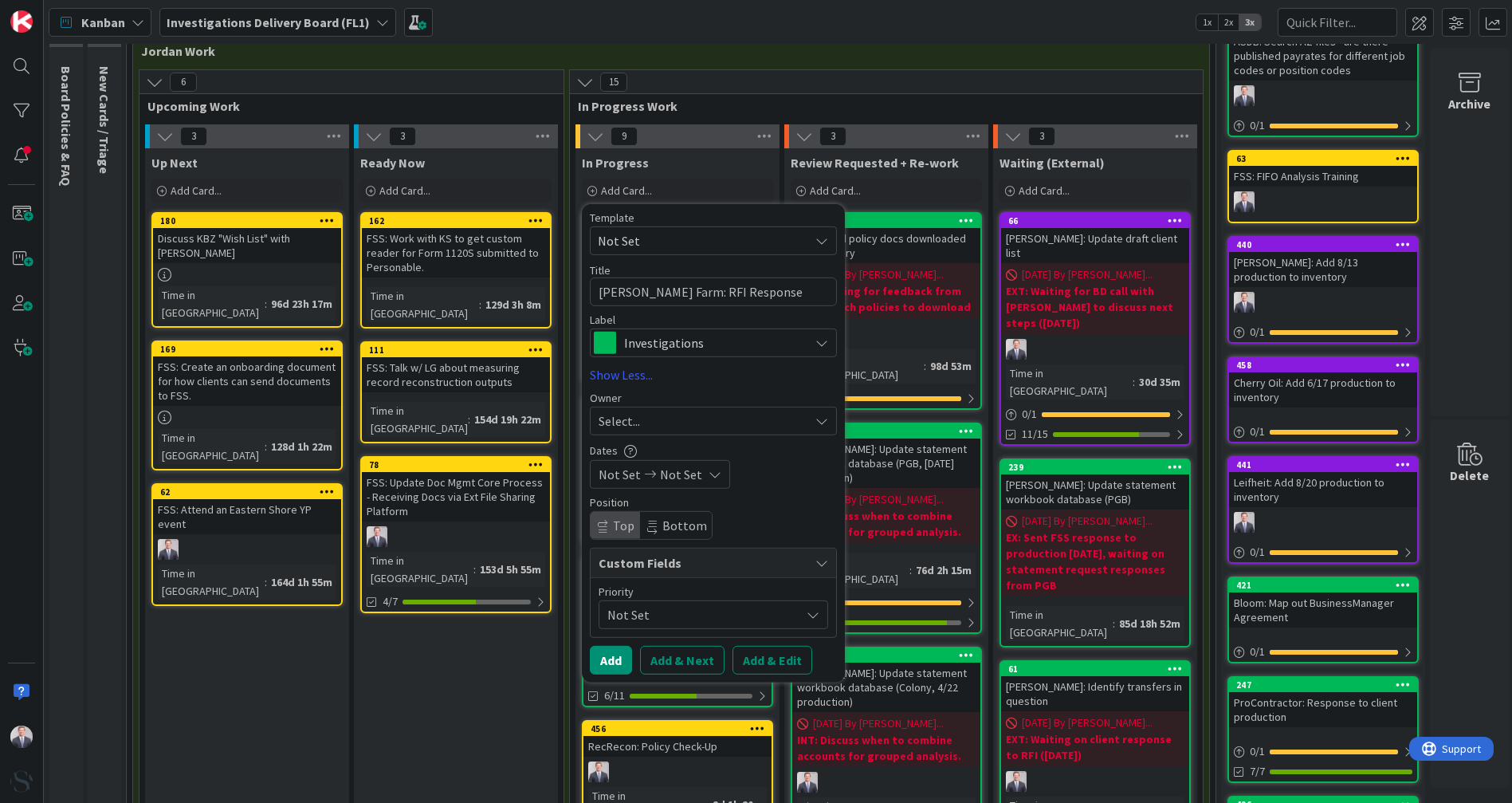
click at [726, 422] on div "Select..." at bounding box center [703, 421] width 210 height 19
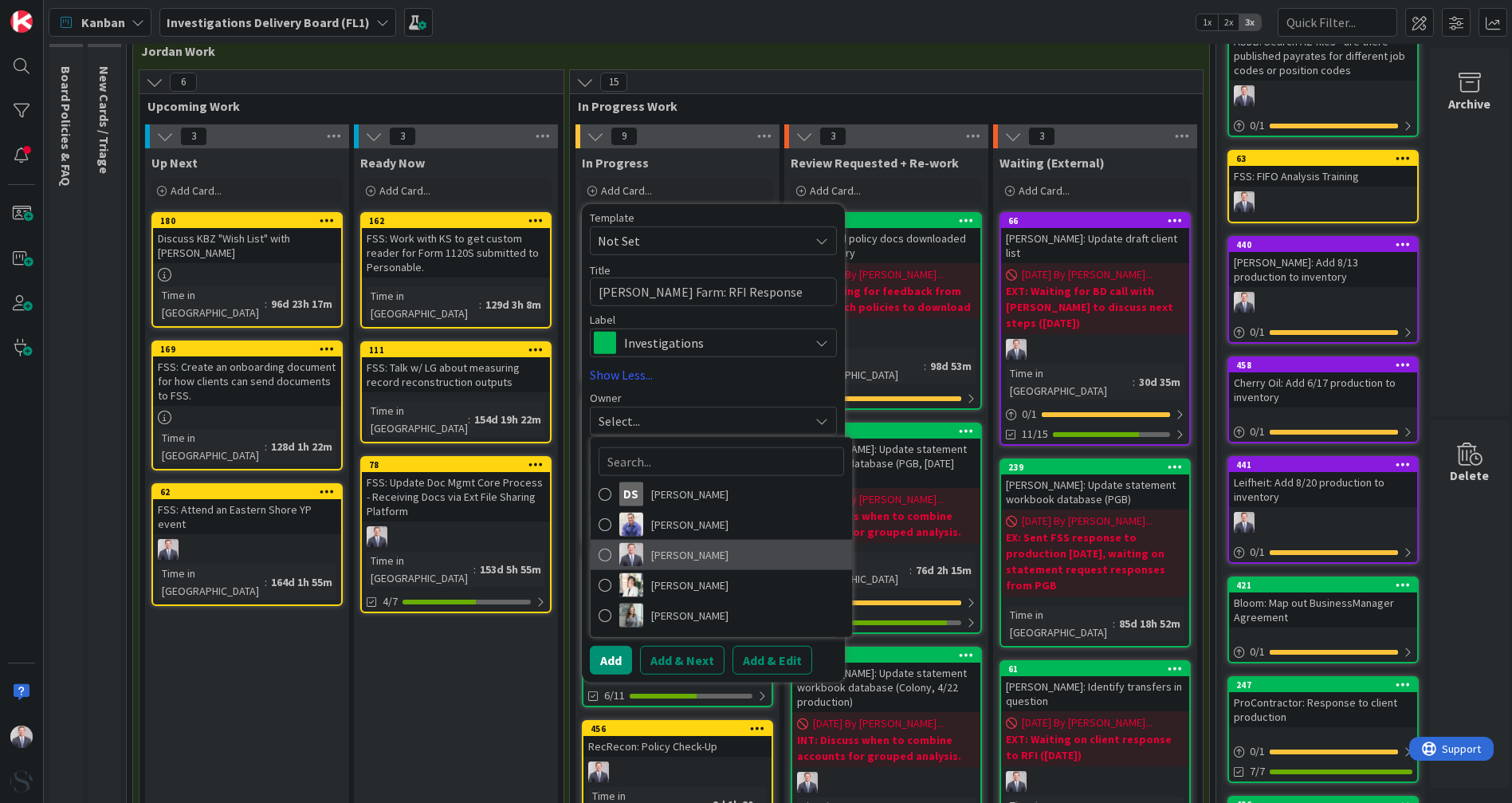
click at [667, 556] on span "[PERSON_NAME]" at bounding box center [690, 554] width 77 height 23
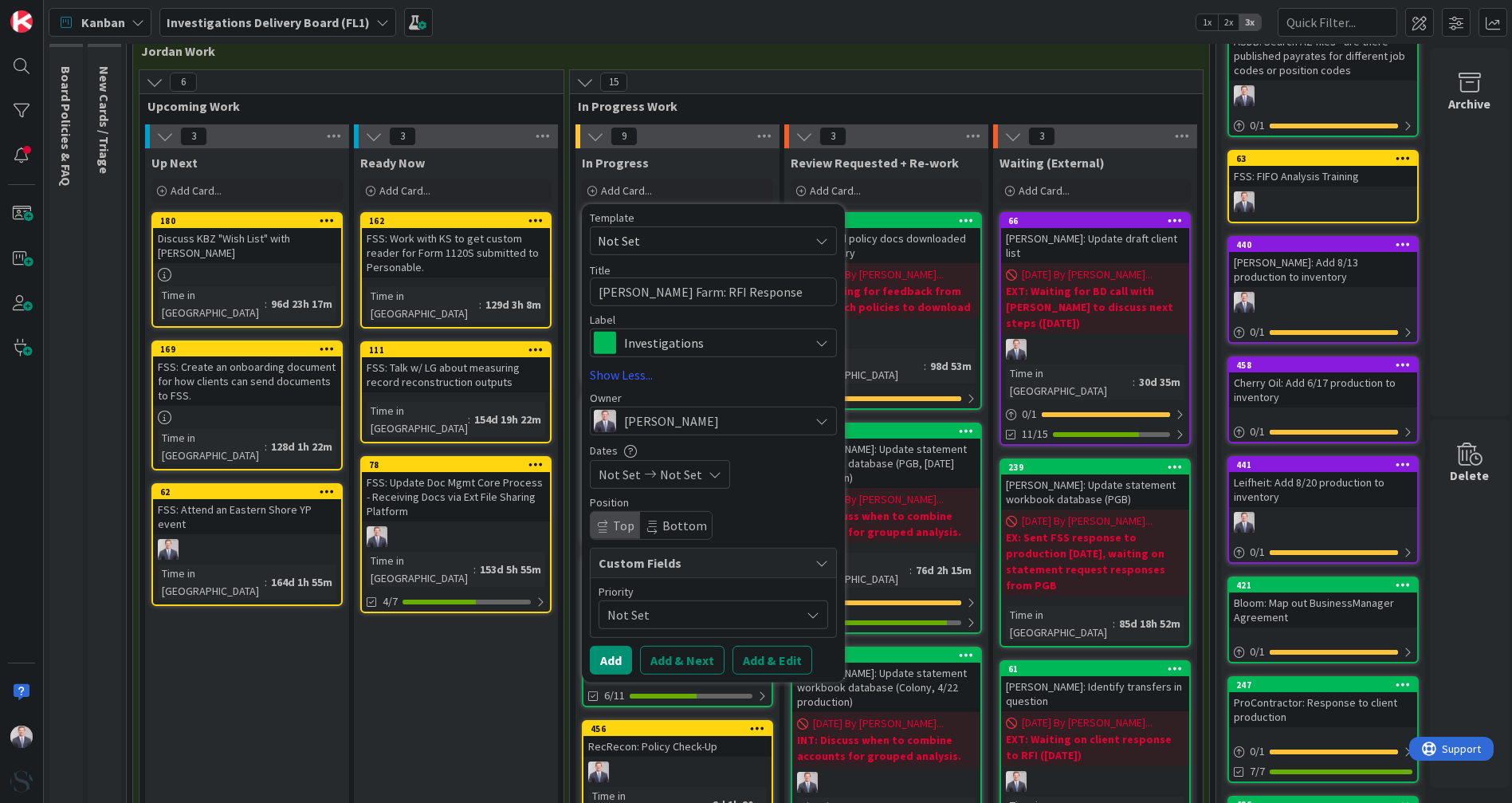
click at [770, 657] on button "Add & Edit" at bounding box center [772, 660] width 80 height 29
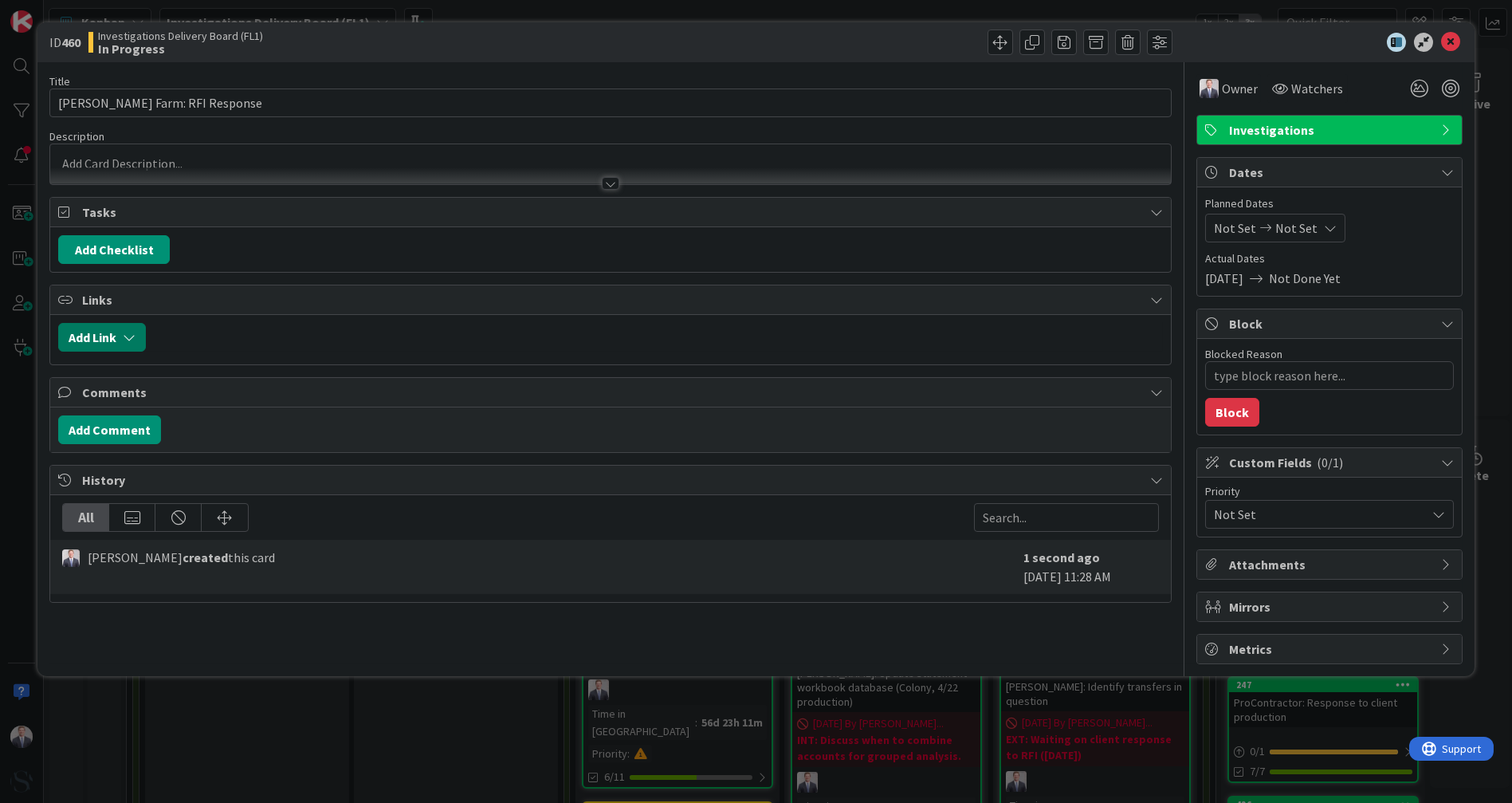
click at [115, 332] on button "Add Link" at bounding box center [101, 337] width 87 height 29
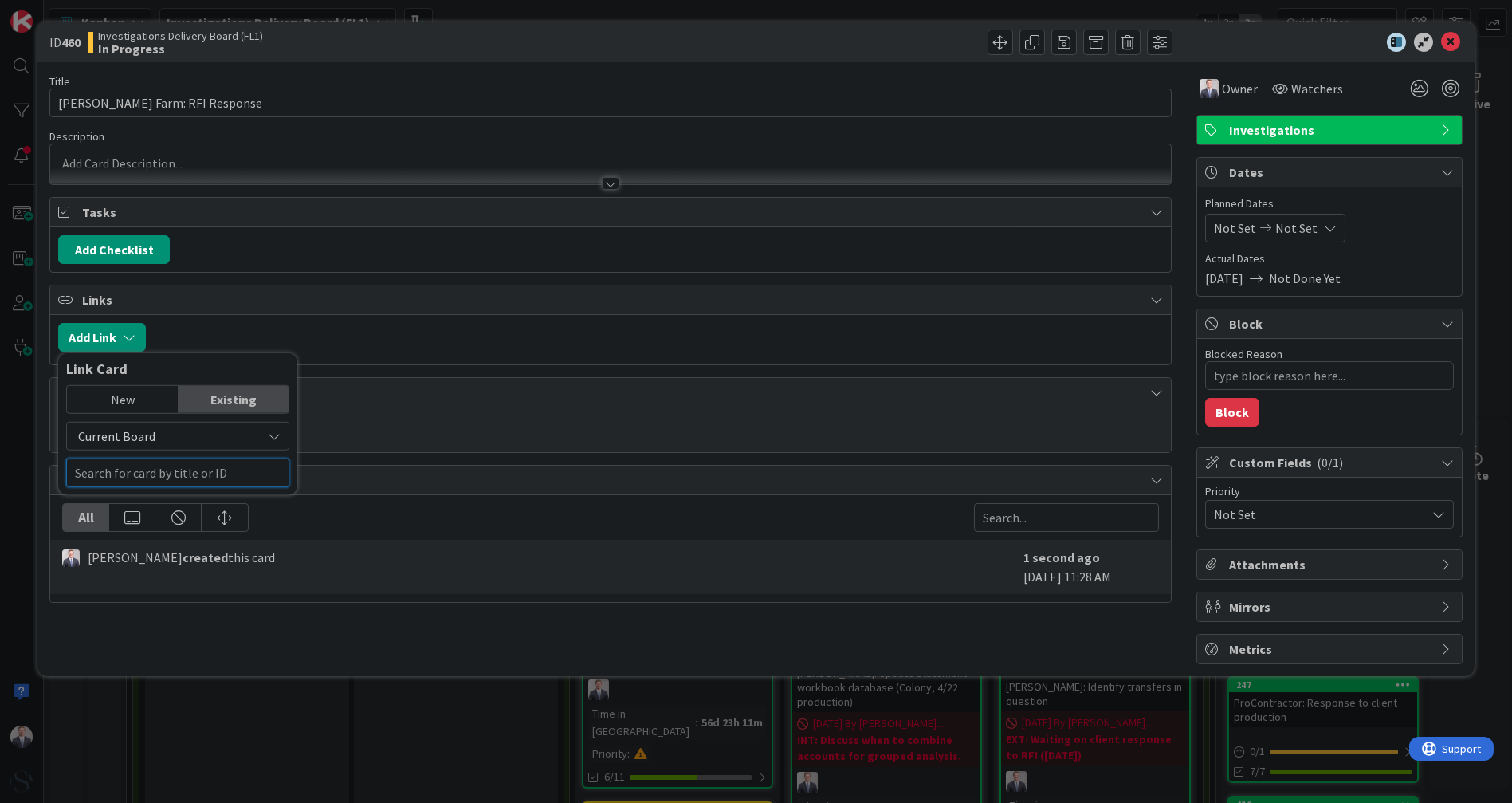
click at [200, 468] on input "text" at bounding box center [177, 472] width 224 height 29
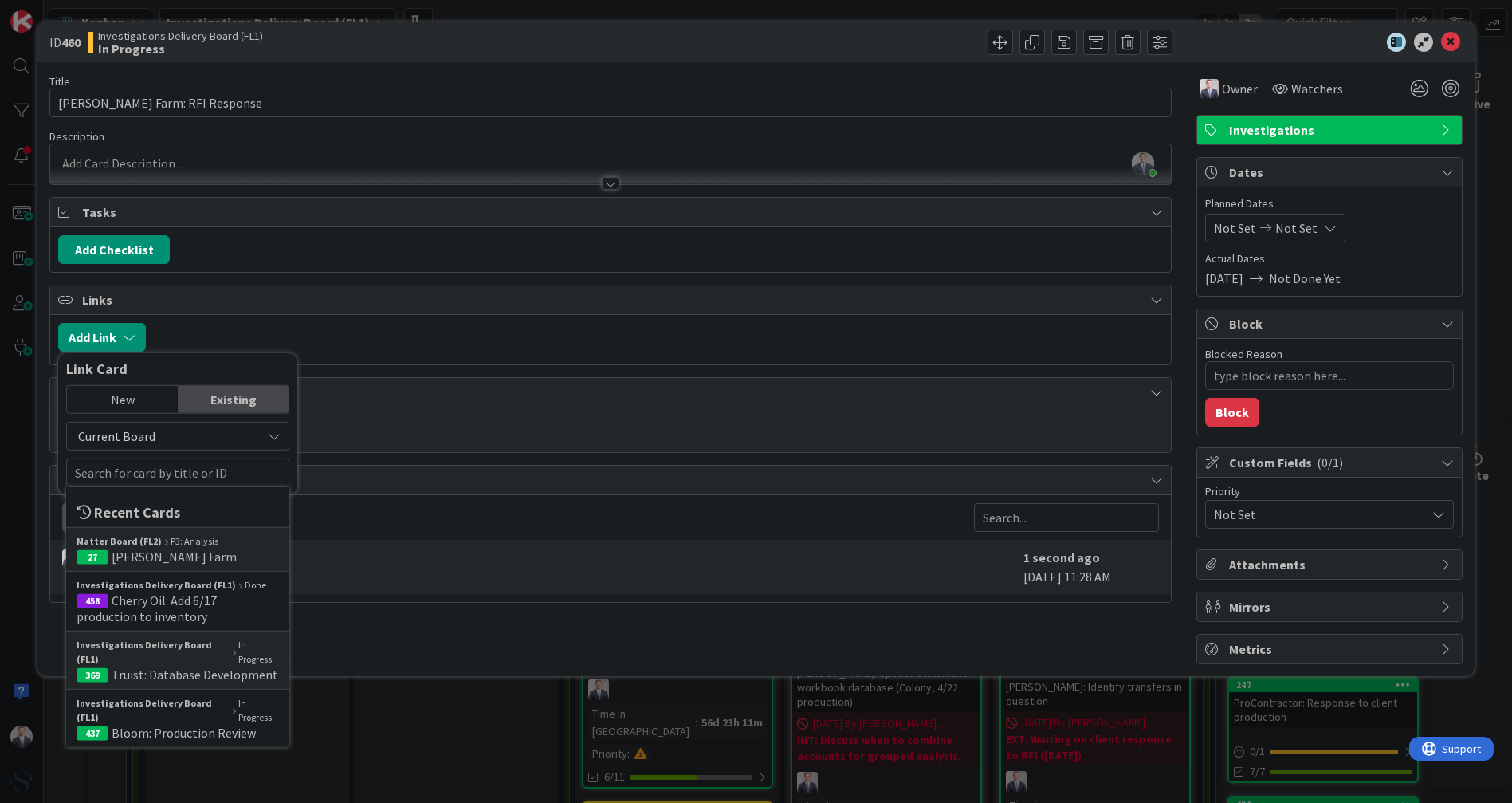
click at [123, 399] on div "New" at bounding box center [122, 399] width 111 height 27
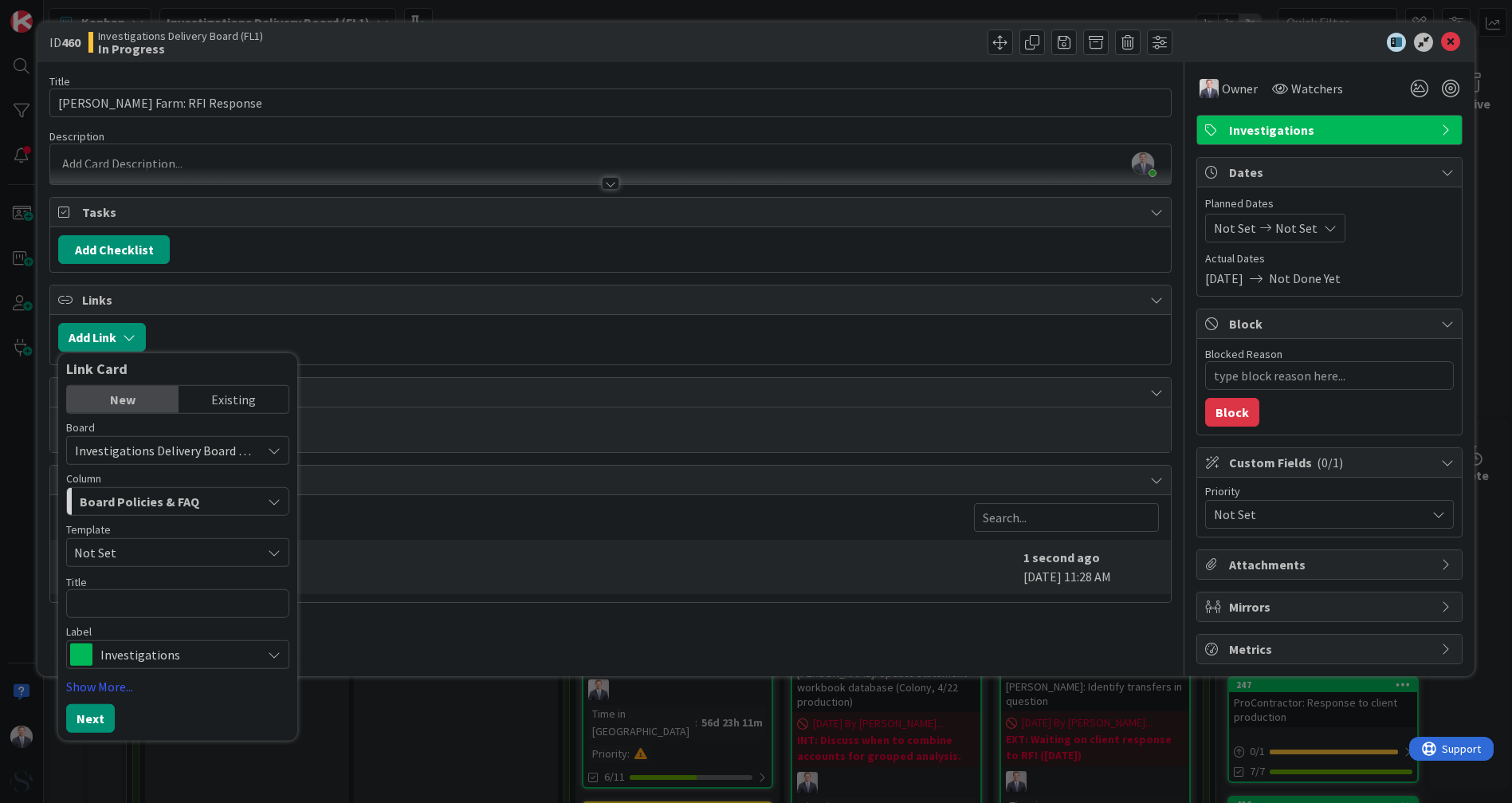
click at [240, 401] on div "Existing" at bounding box center [234, 399] width 111 height 27
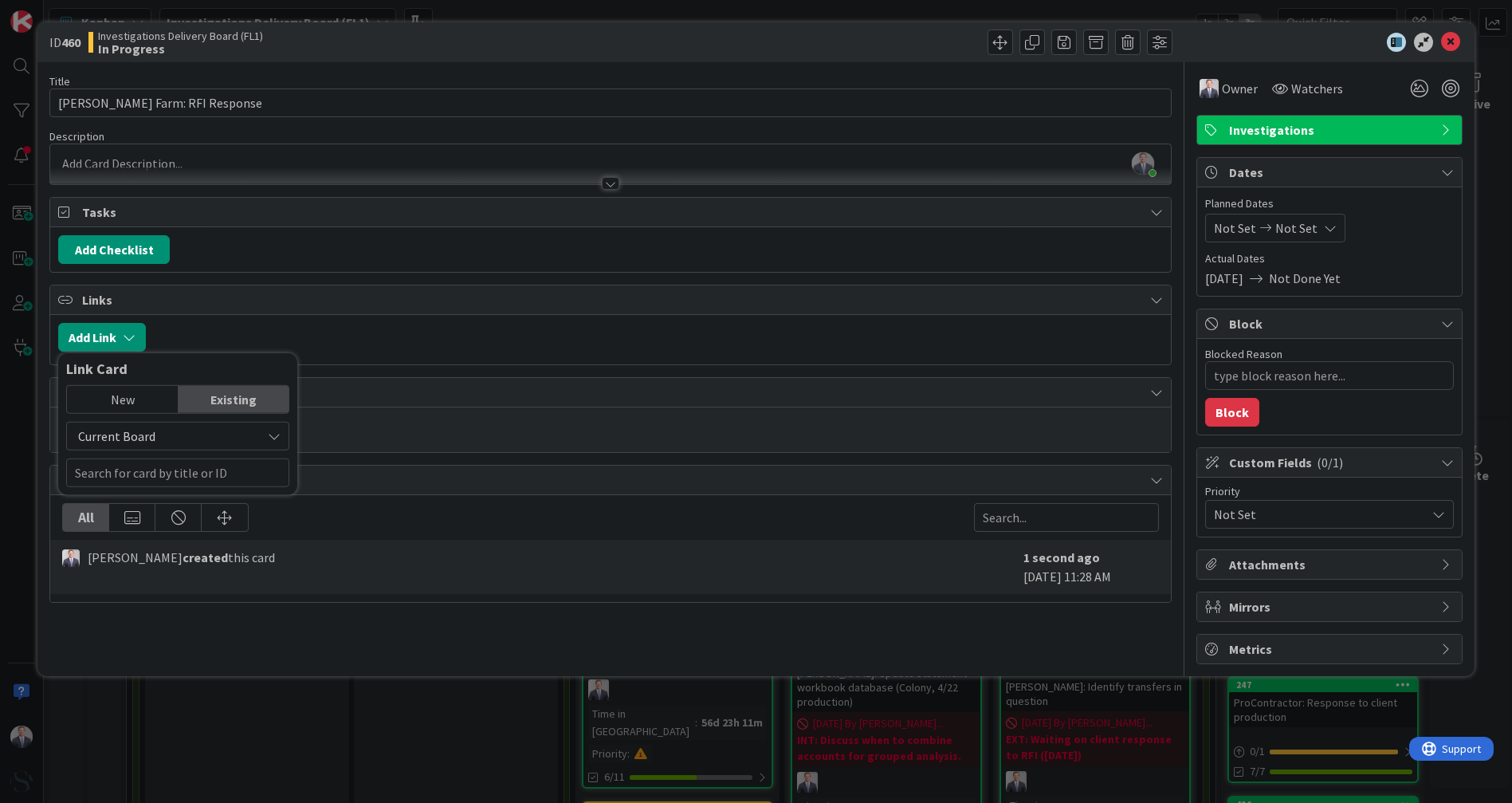
click at [233, 436] on span "Current Board" at bounding box center [164, 436] width 178 height 23
click at [206, 495] on span "All Boards" at bounding box center [186, 502] width 222 height 23
click at [124, 415] on div "New Existing All Boards Current Board All Boards" at bounding box center [177, 436] width 224 height 102
click at [150, 395] on div "New" at bounding box center [122, 399] width 111 height 27
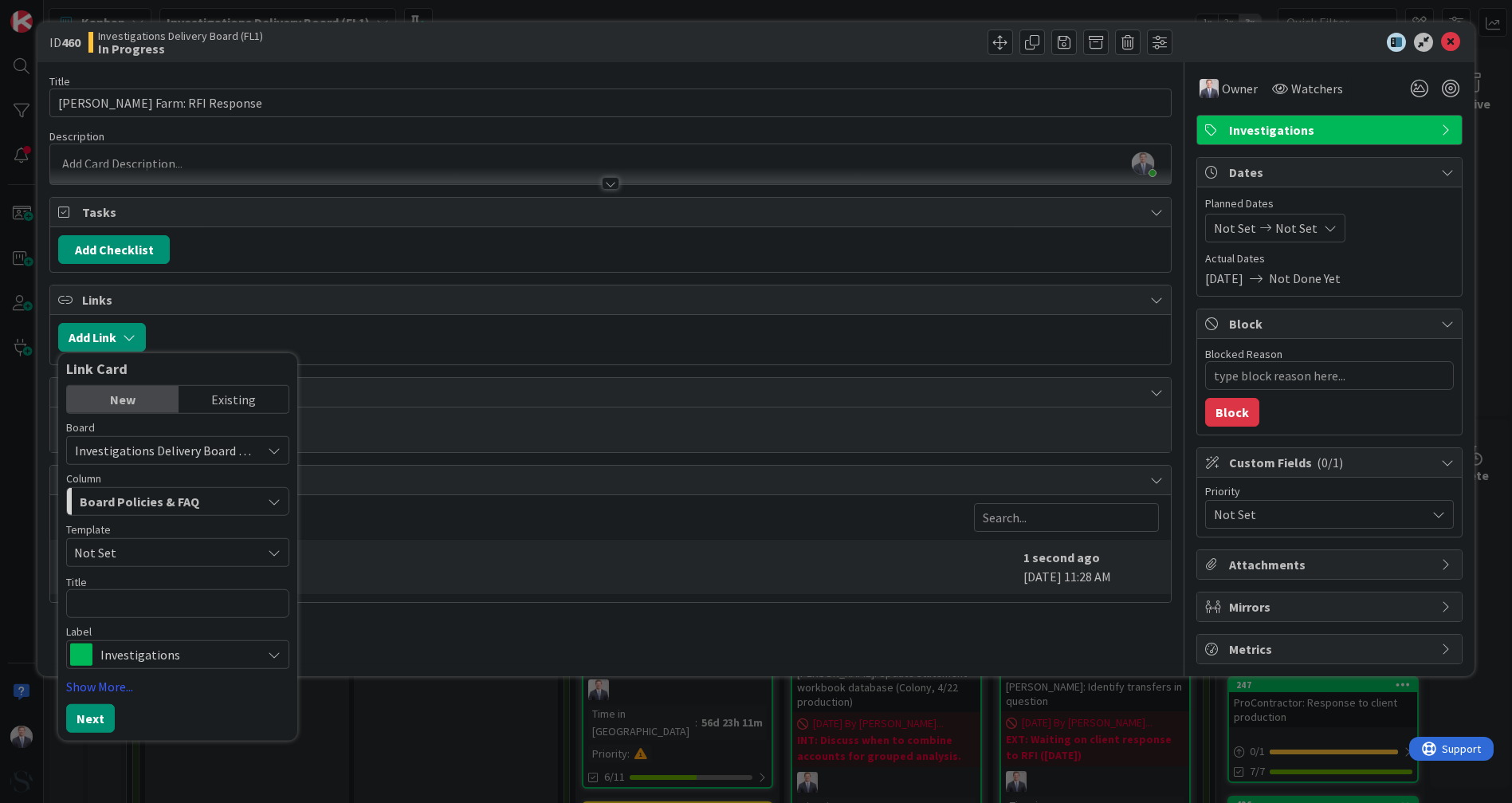
click at [247, 397] on div "Existing" at bounding box center [234, 399] width 111 height 27
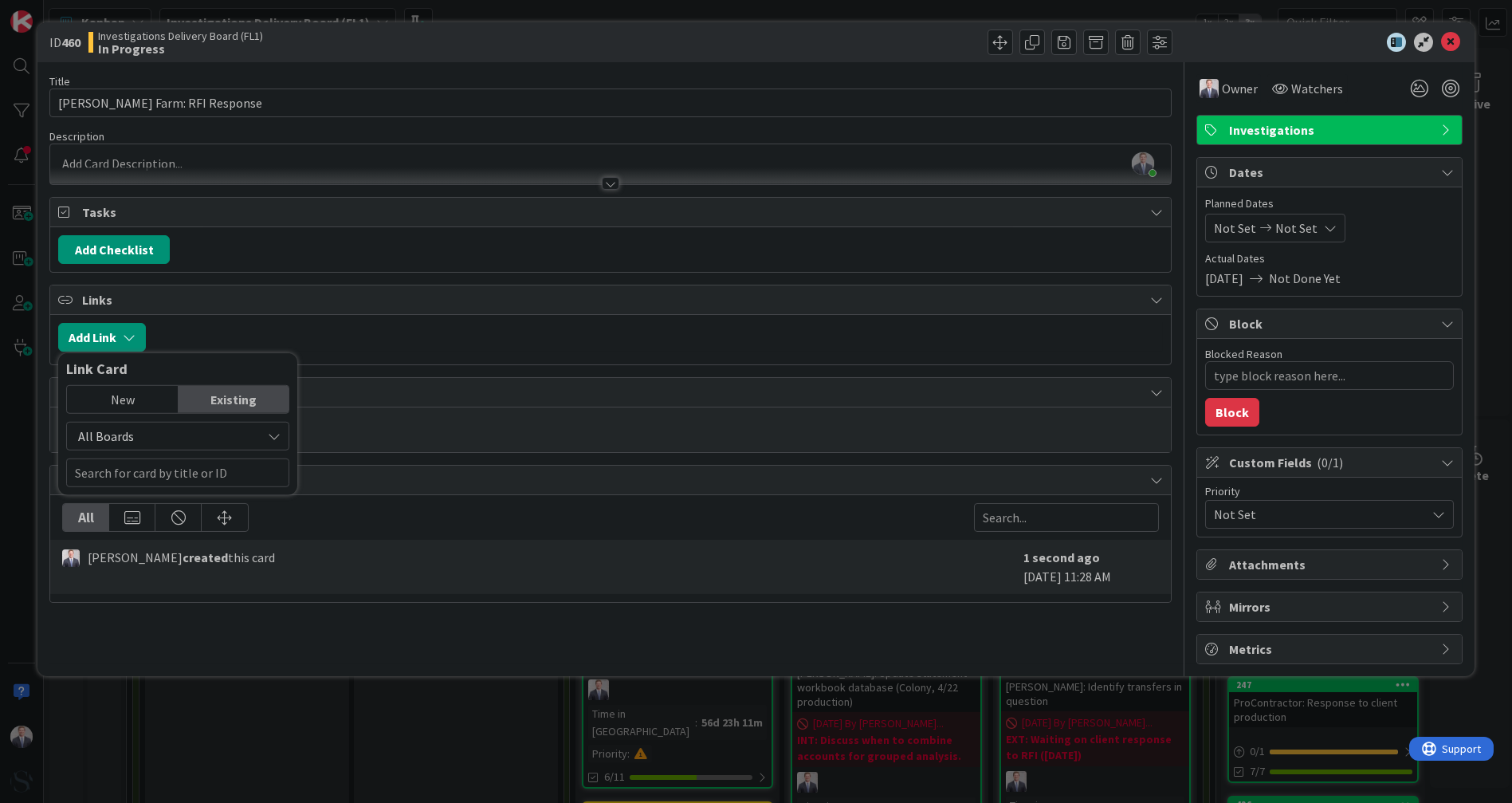
click at [213, 440] on span "All Boards" at bounding box center [164, 436] width 178 height 23
click at [163, 493] on span "All Boards" at bounding box center [186, 502] width 222 height 23
click at [164, 463] on input "text" at bounding box center [177, 472] width 224 height 29
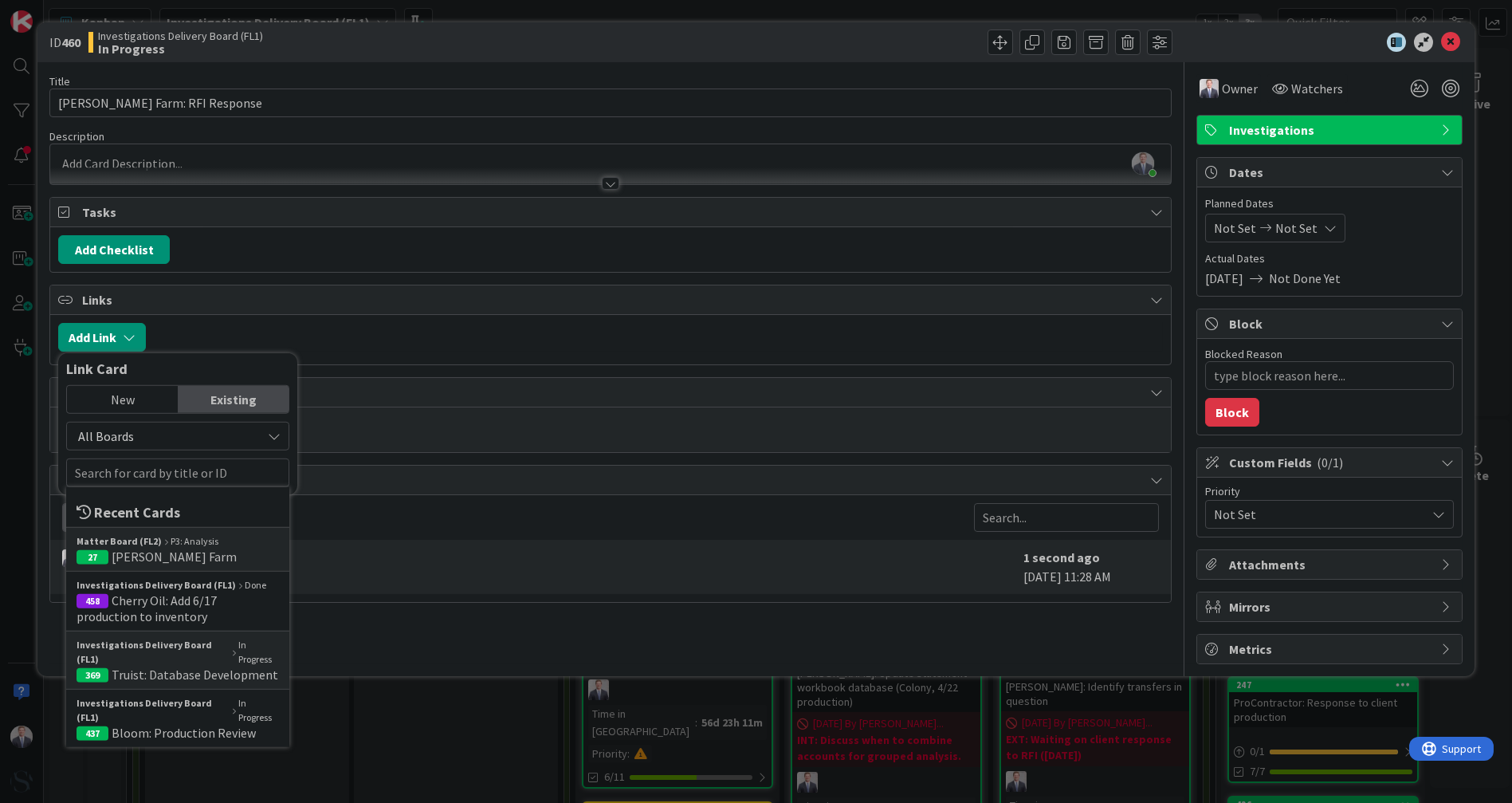
click at [130, 562] on div "Matter Board (FL2) P3: Analysis 27 [PERSON_NAME] Farm" at bounding box center [177, 548] width 224 height 44
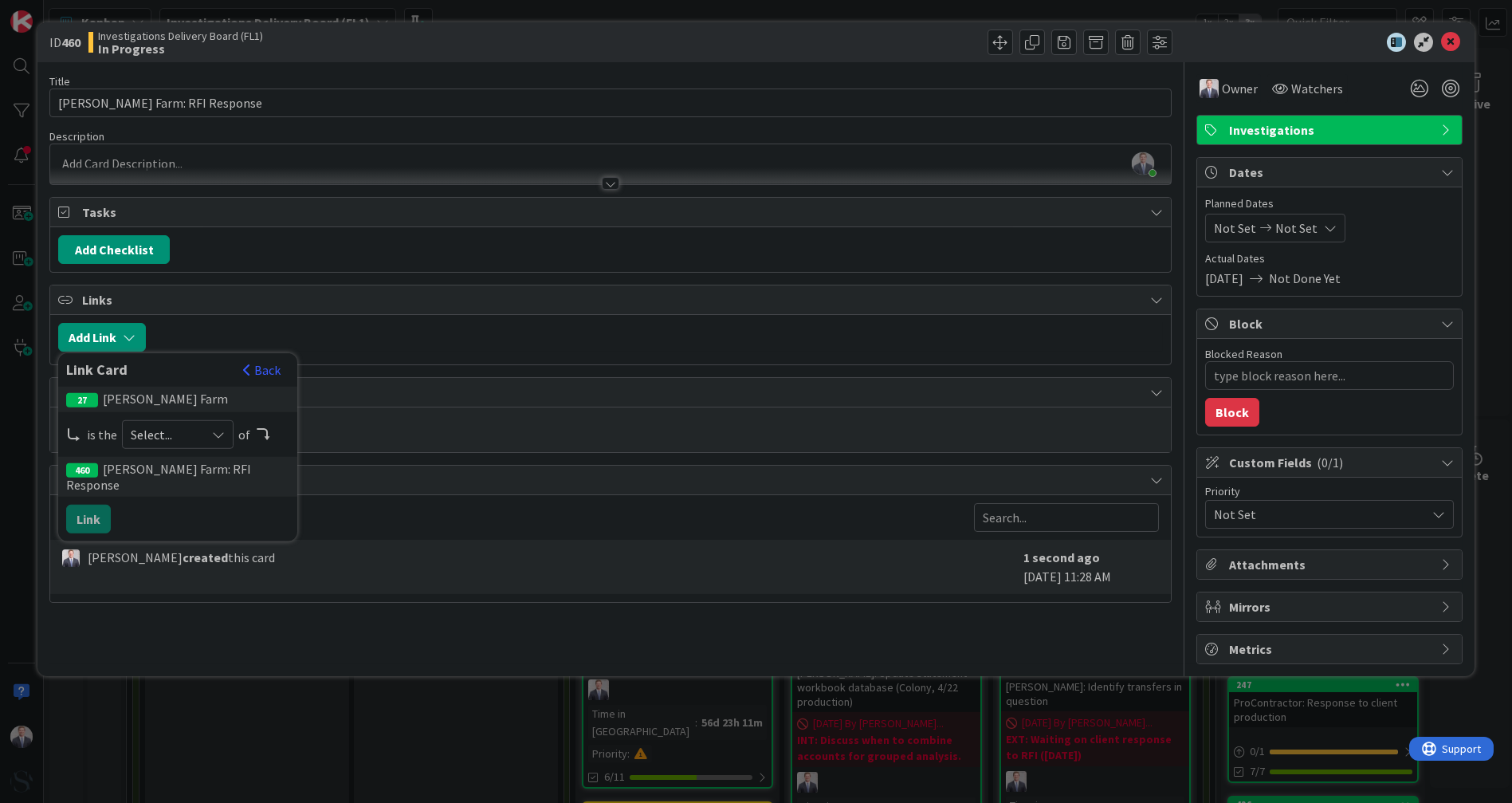
click at [162, 429] on span "Select..." at bounding box center [163, 435] width 67 height 23
click at [180, 463] on span "parent" at bounding box center [262, 471] width 180 height 23
click at [85, 504] on button "Link" at bounding box center [88, 518] width 45 height 29
type textarea "x"
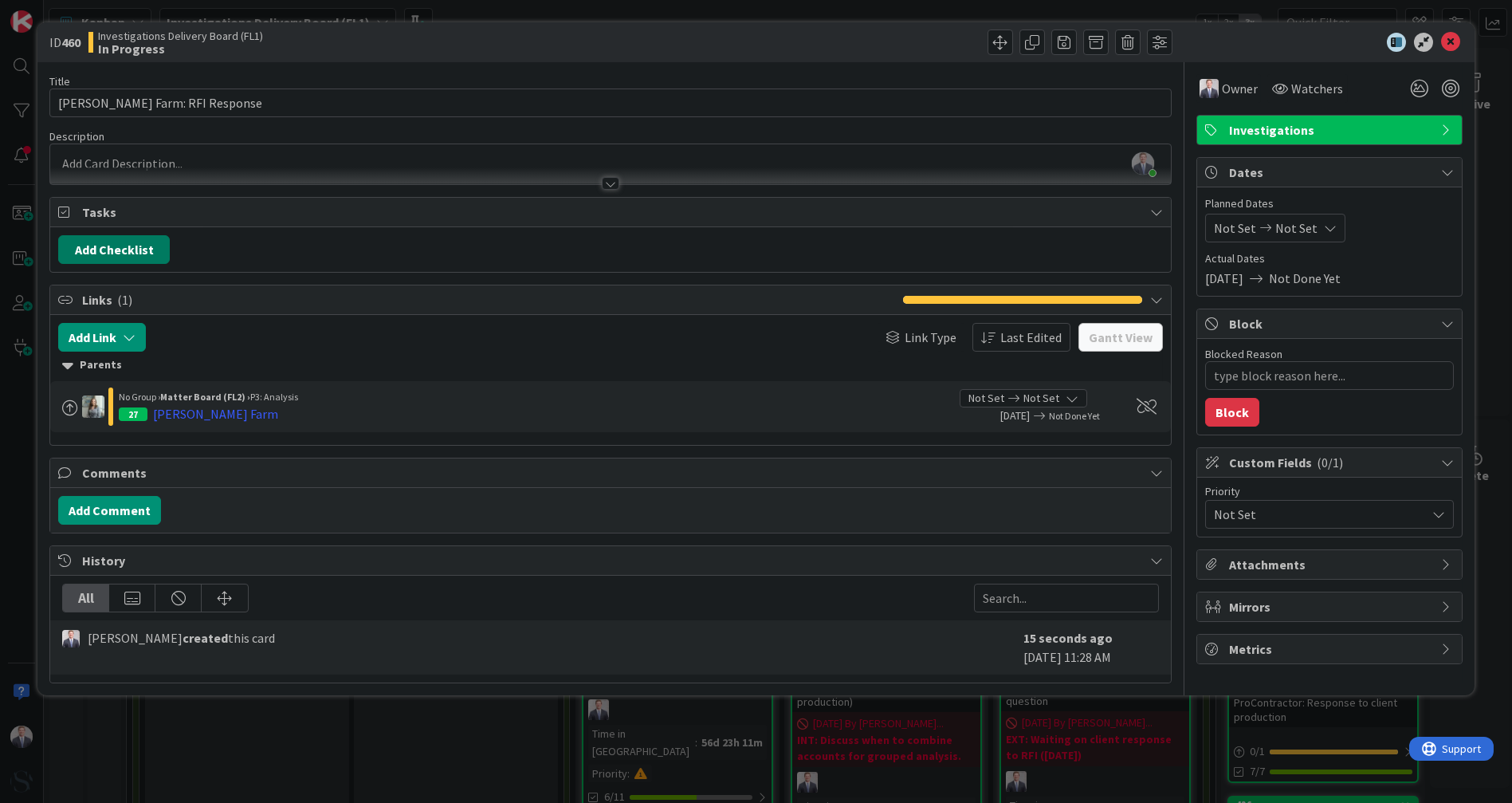
click at [108, 248] on button "Add Checklist" at bounding box center [114, 249] width 112 height 29
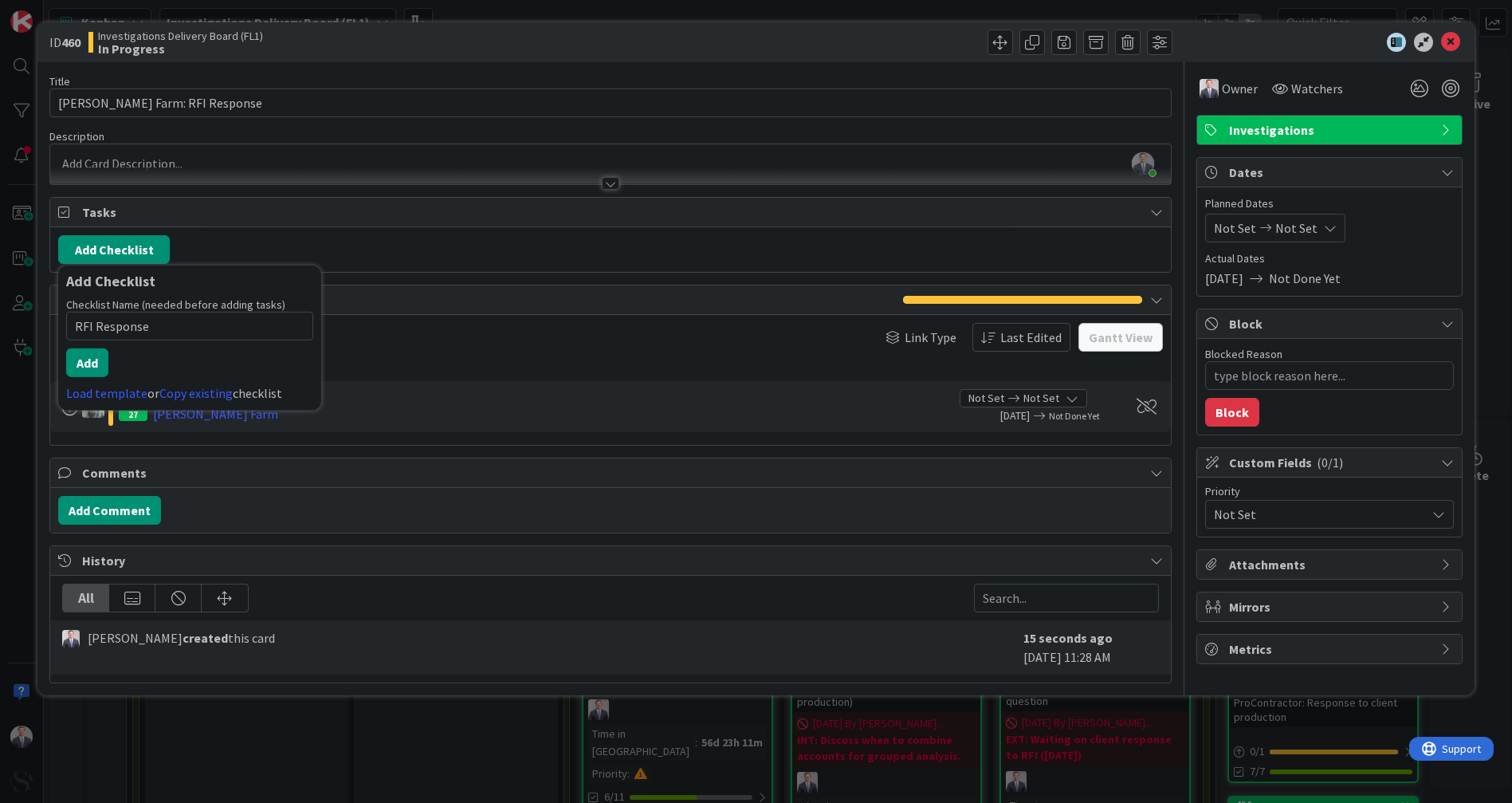
type input "RFI Response"
click at [92, 366] on button "Add" at bounding box center [86, 363] width 42 height 29
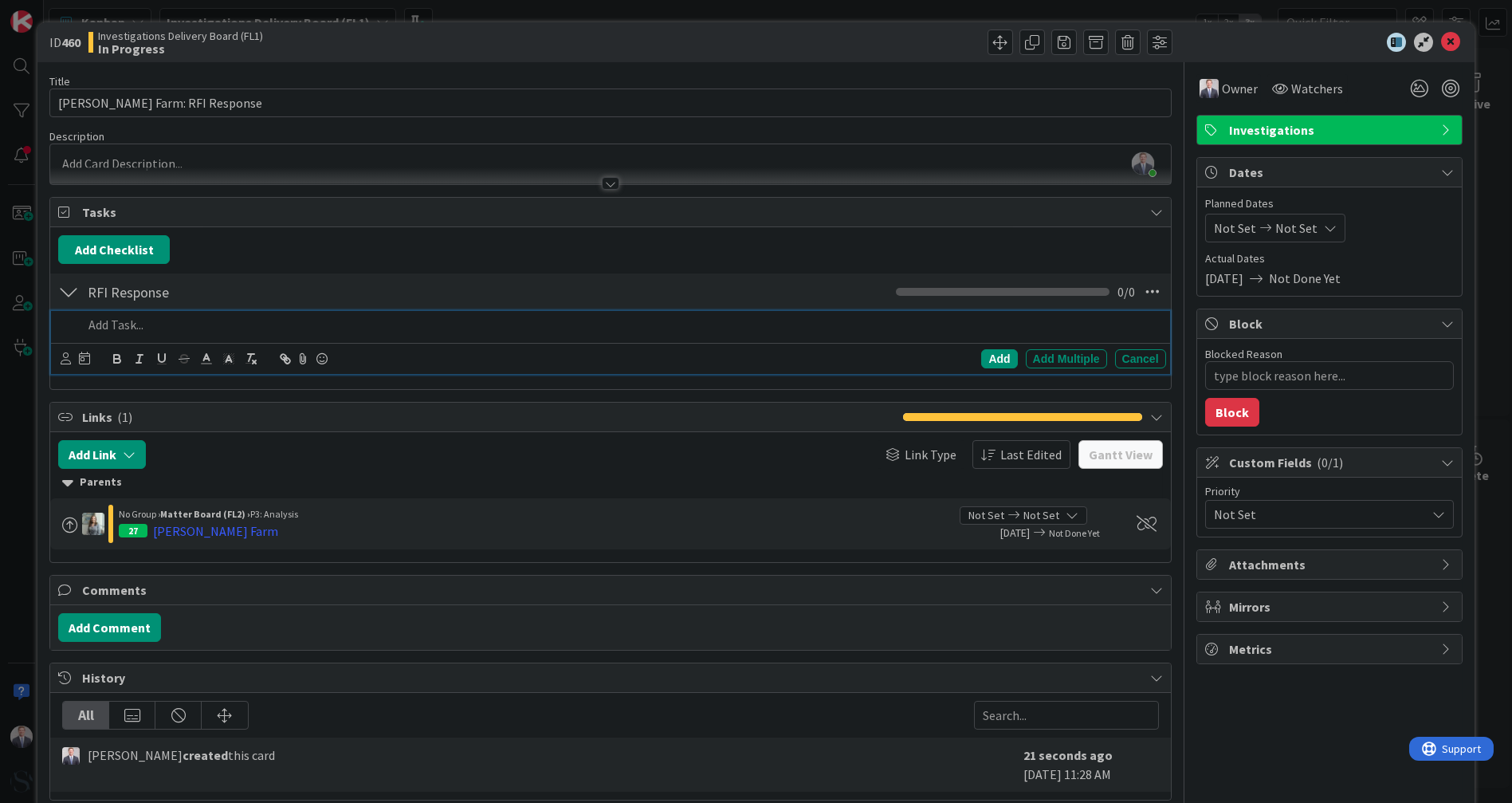
type textarea "x"
click at [995, 356] on div "Add" at bounding box center [999, 359] width 36 height 19
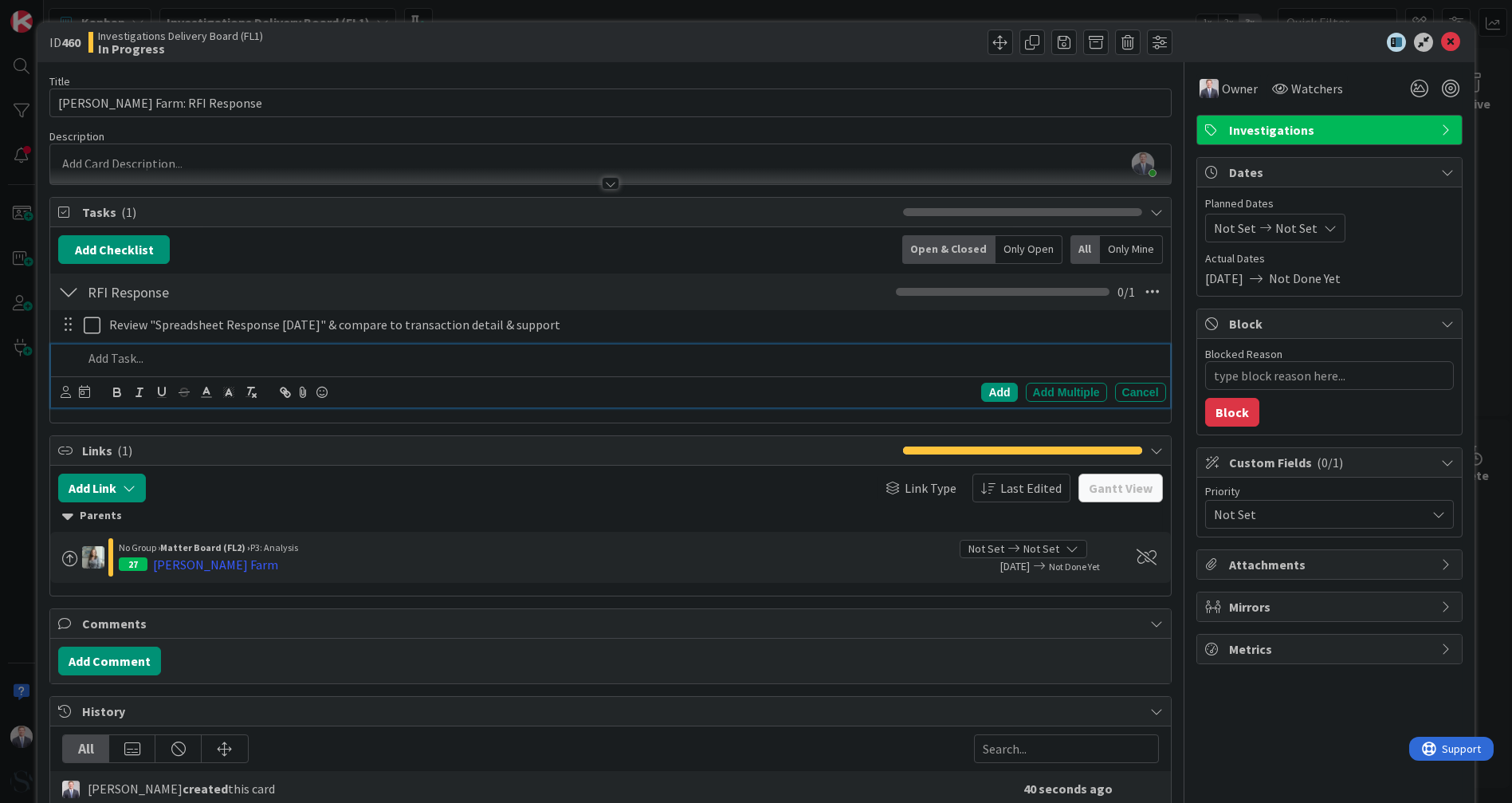
click at [177, 362] on p at bounding box center [621, 359] width 1076 height 19
click at [124, 353] on p "Review pending production" at bounding box center [621, 359] width 1076 height 19
click at [994, 385] on div "Add" at bounding box center [999, 392] width 36 height 19
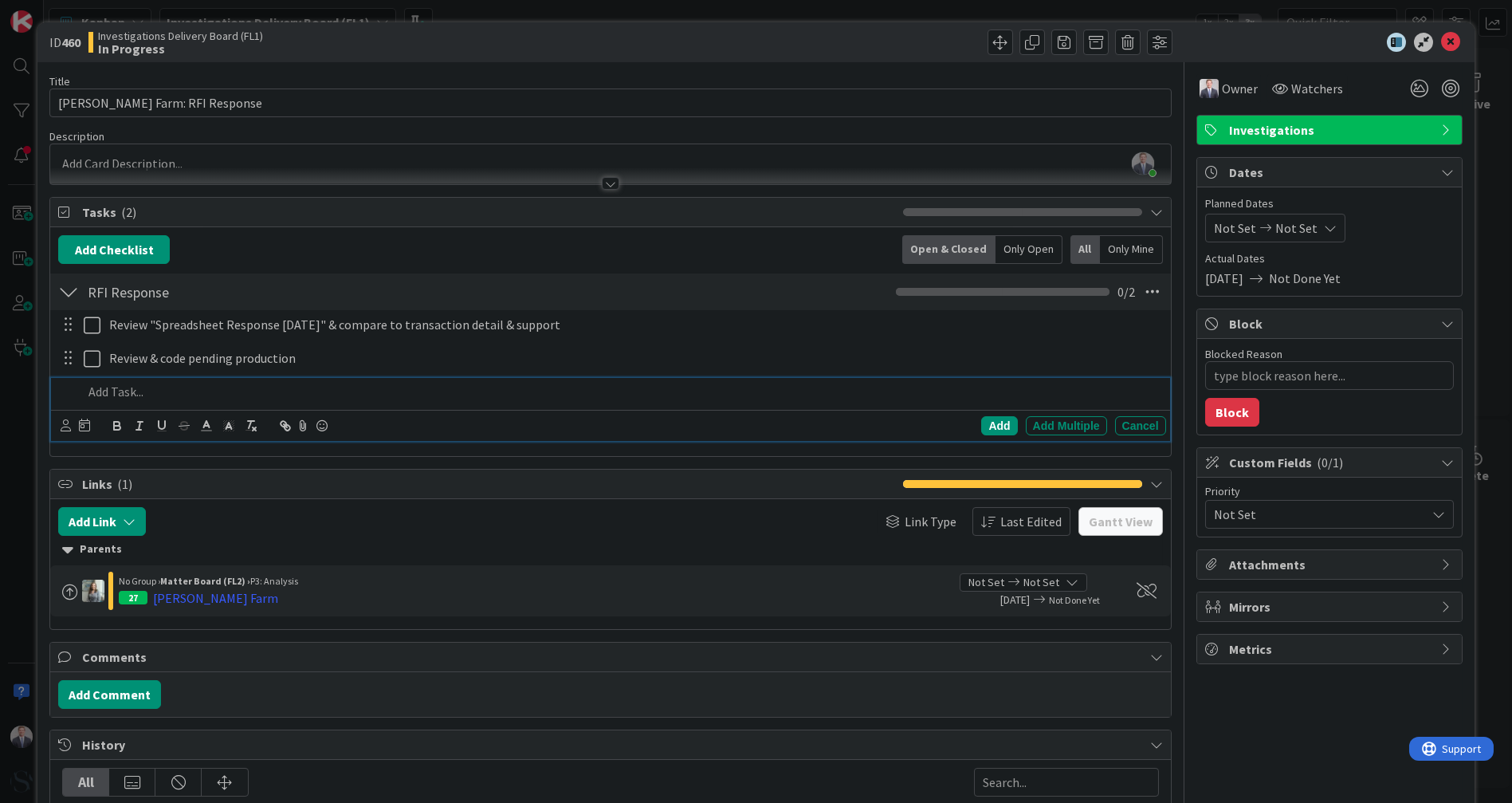
click at [231, 403] on div at bounding box center [621, 392] width 1089 height 28
click at [105, 392] on p "Discuss NotebookLM" at bounding box center [621, 392] width 1076 height 19
drag, startPoint x: 268, startPoint y: 393, endPoint x: 0, endPoint y: 344, distance: 272.4
click at [0, 346] on div "ID 460 Investigations Delivery Board (FL1) In Progress Title 27 / 128 [PERSON_N…" at bounding box center [756, 401] width 1512 height 803
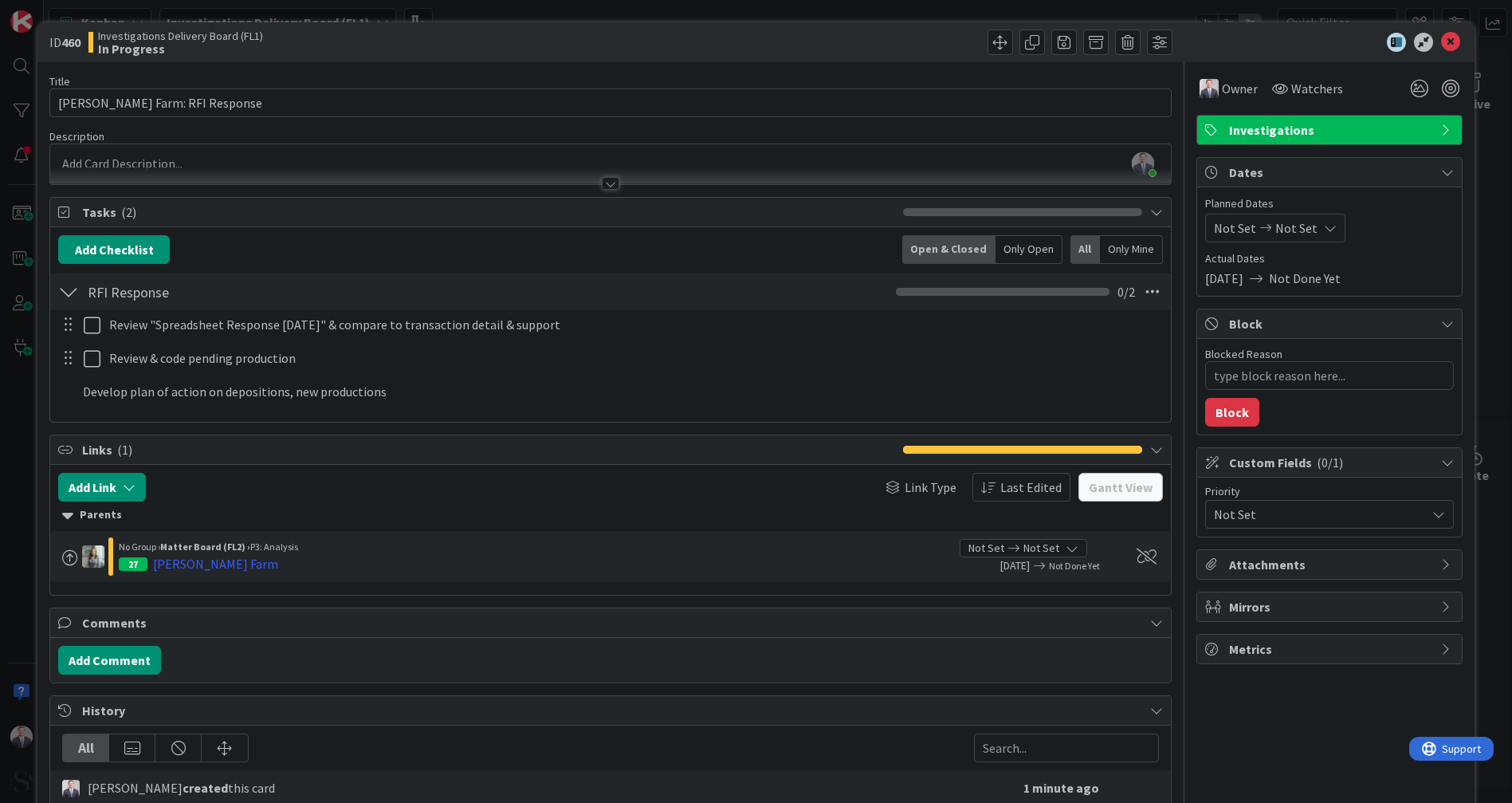
click at [982, 433] on div "Title 27 / 128 [PERSON_NAME] Farm: RFI Response Description [PERSON_NAME] just …" at bounding box center [610, 447] width 1121 height 771
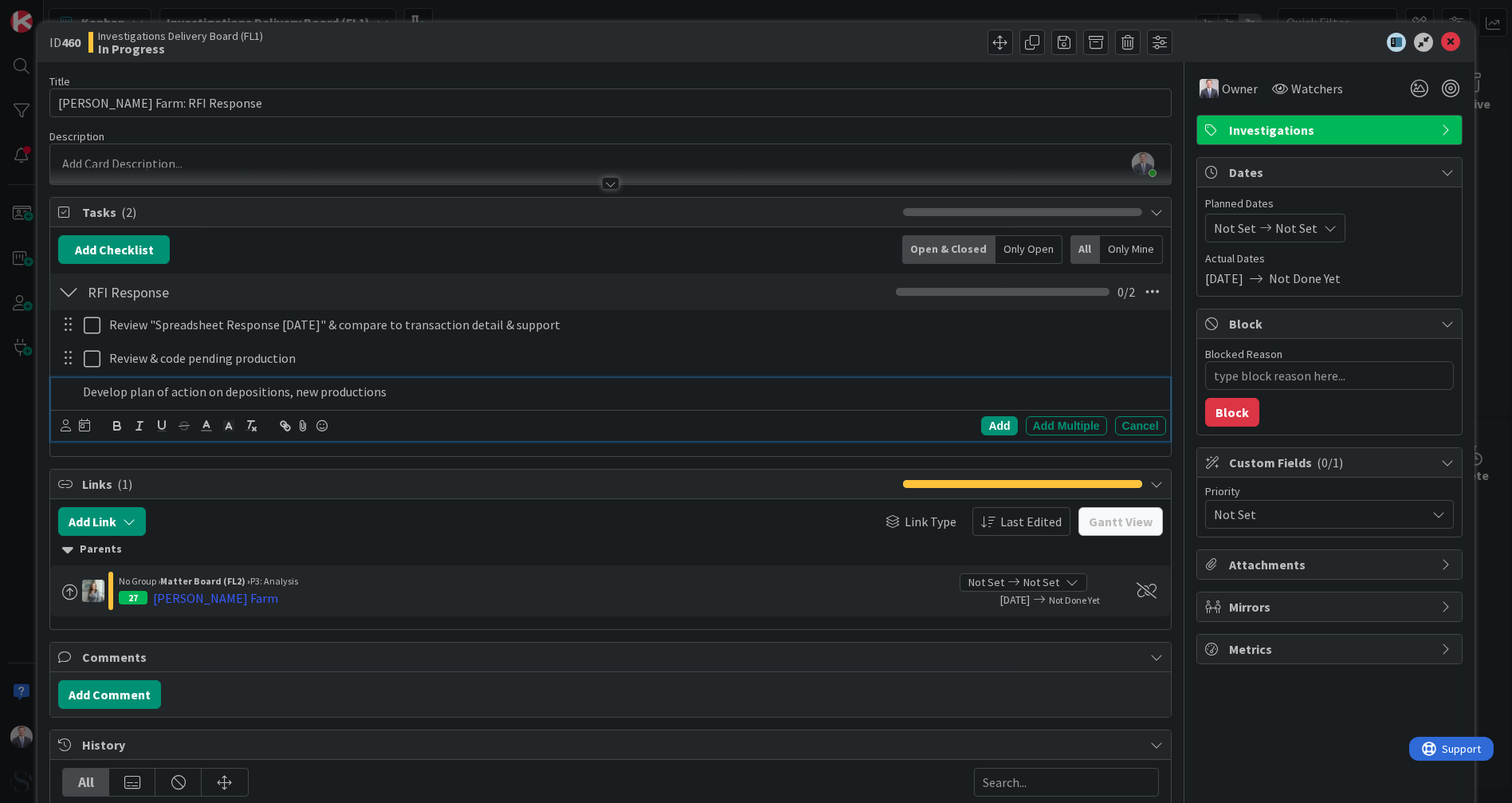
click at [390, 401] on div "Develop plan of action on depositions, new productions" at bounding box center [621, 392] width 1089 height 28
click at [999, 424] on div "Add" at bounding box center [999, 425] width 36 height 19
click at [1442, 48] on icon at bounding box center [1451, 42] width 19 height 19
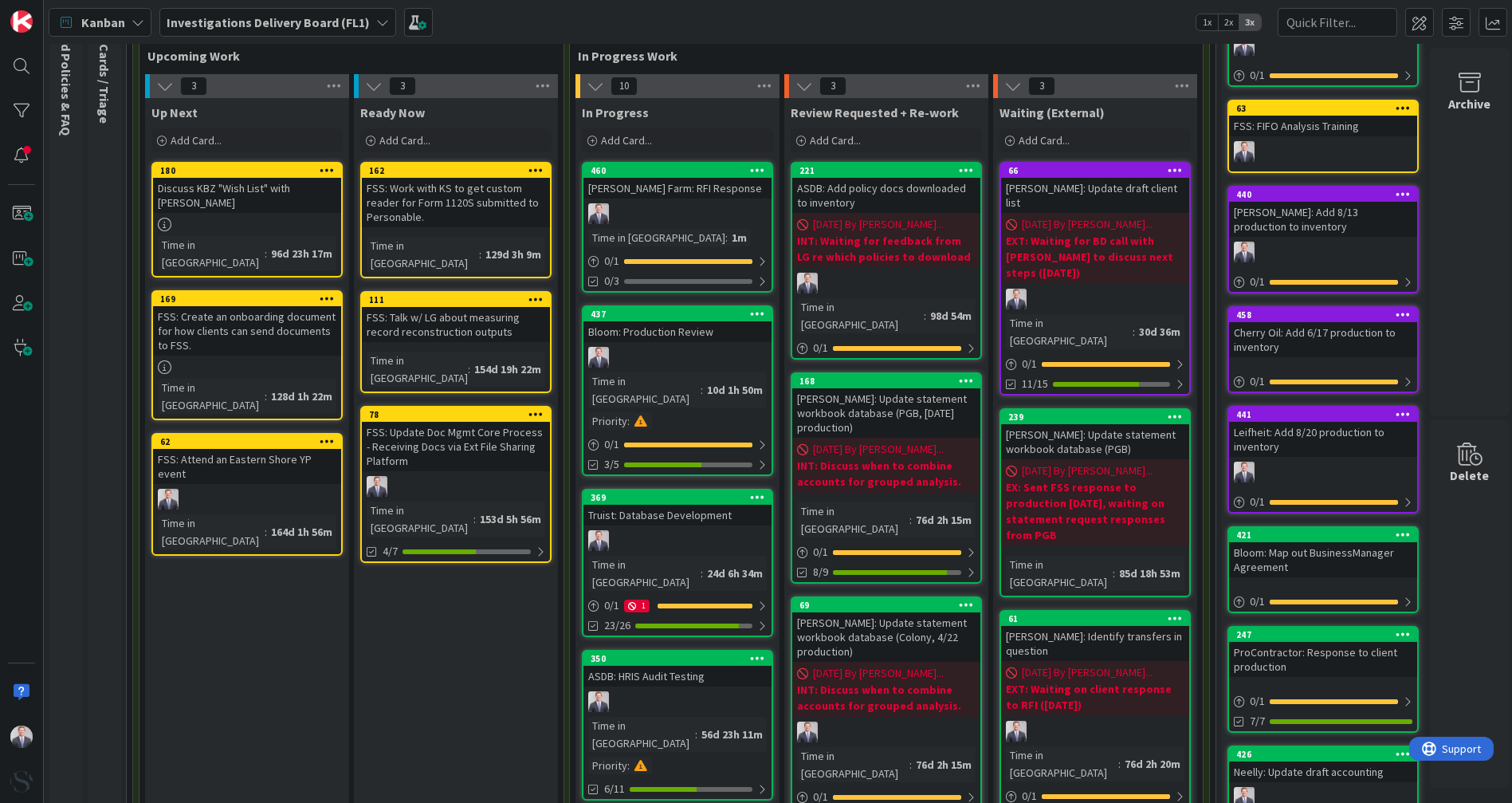
scroll to position [177, 0]
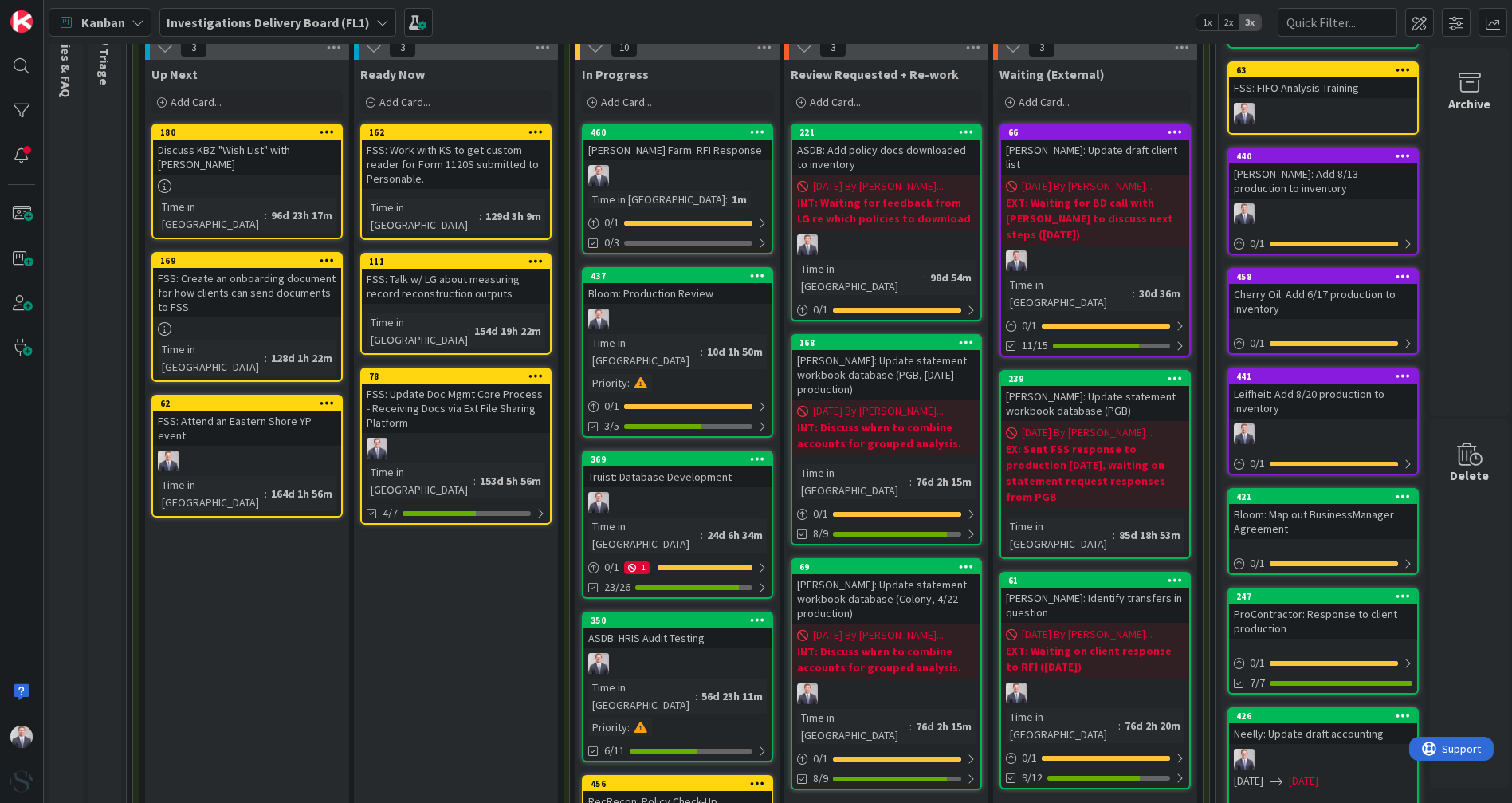
click at [633, 492] on div at bounding box center [677, 502] width 188 height 21
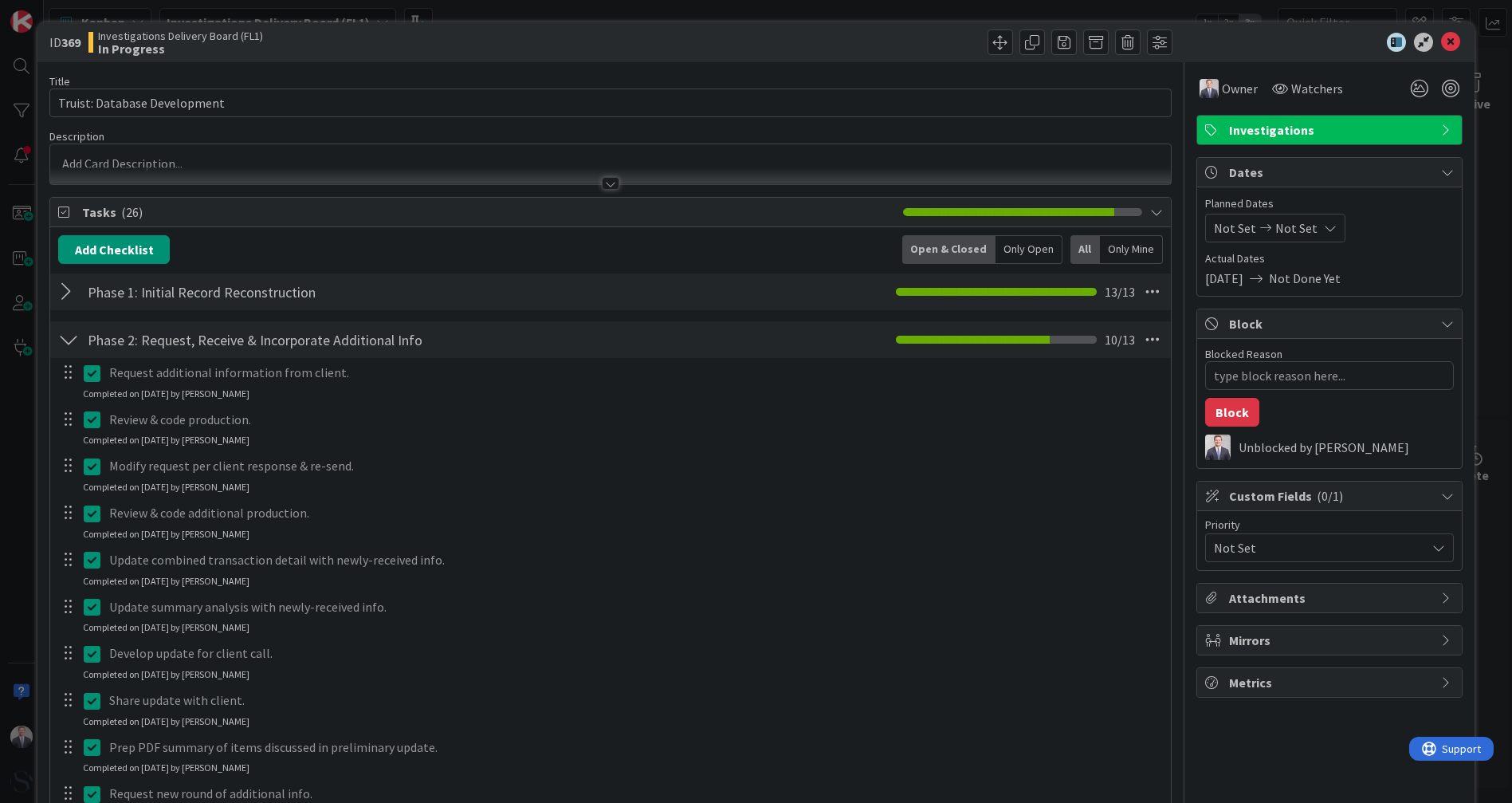
type textarea "x"
click at [1442, 39] on icon at bounding box center [1451, 42] width 19 height 19
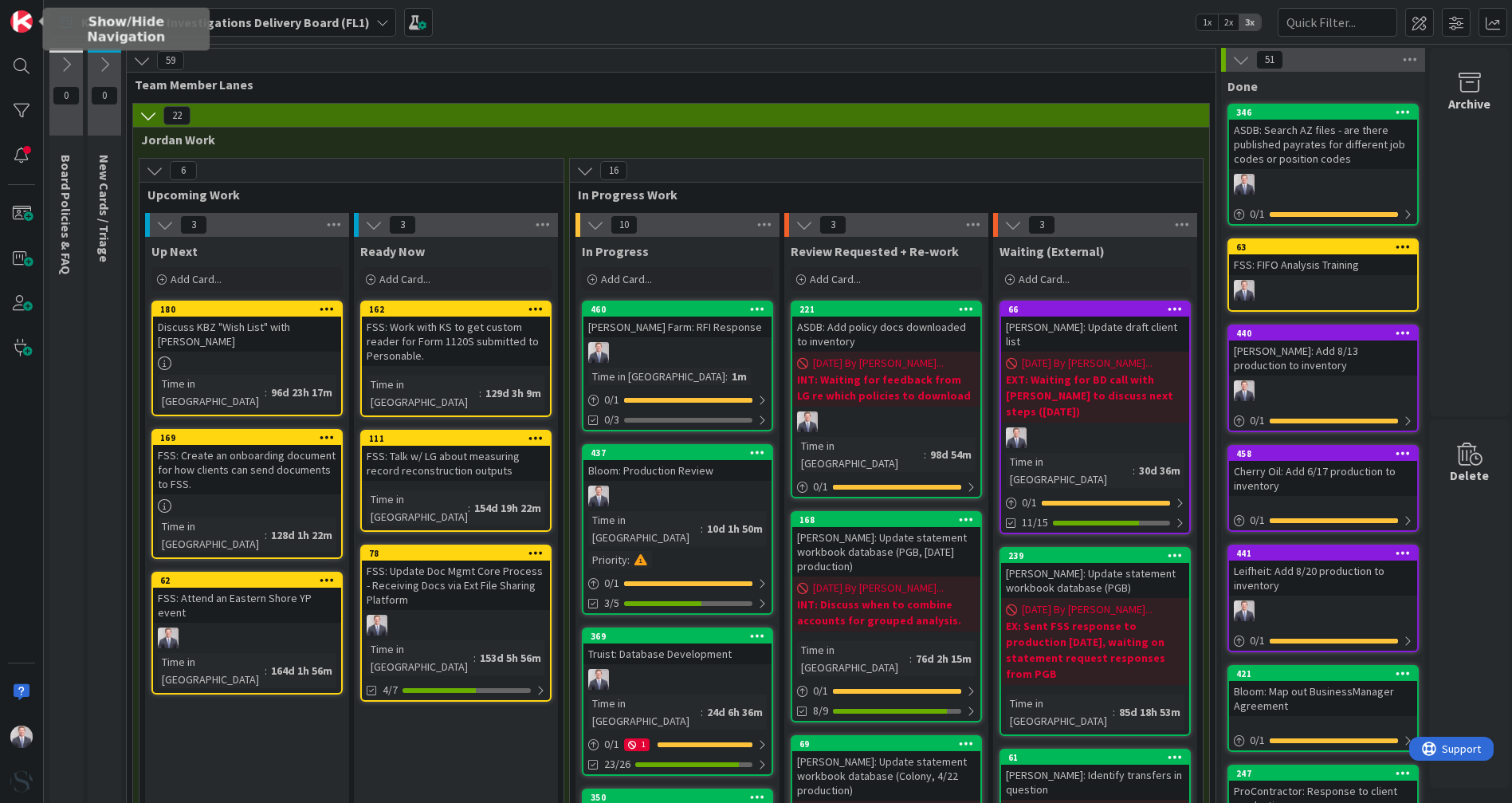
click at [19, 22] on img at bounding box center [22, 22] width 23 height 23
